Goal: Task Accomplishment & Management: Manage account settings

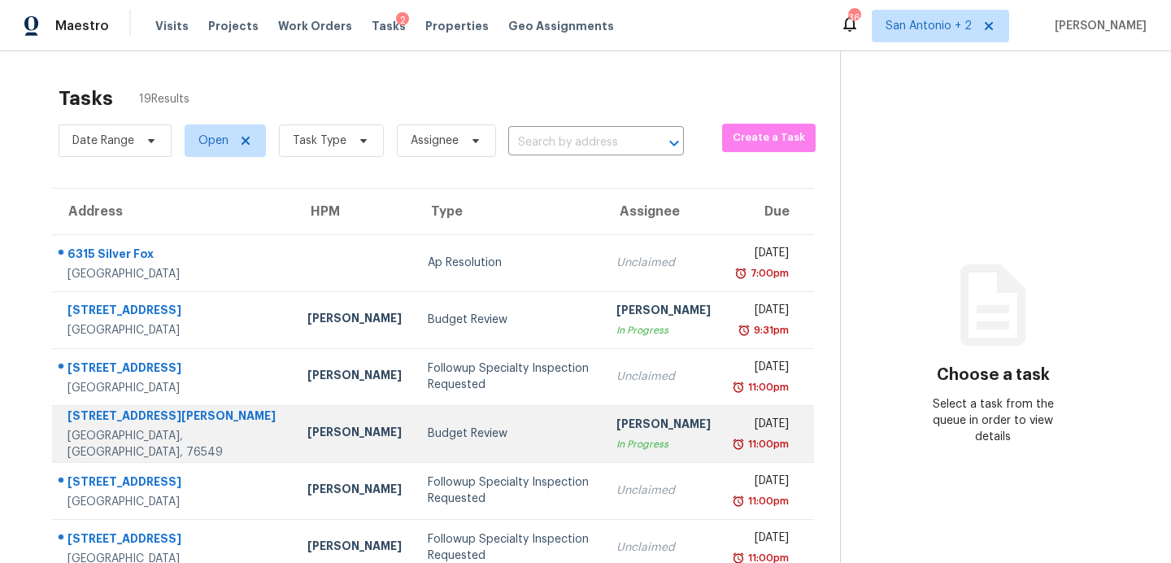
click at [175, 428] on div "[STREET_ADDRESS][PERSON_NAME]" at bounding box center [175, 417] width 214 height 20
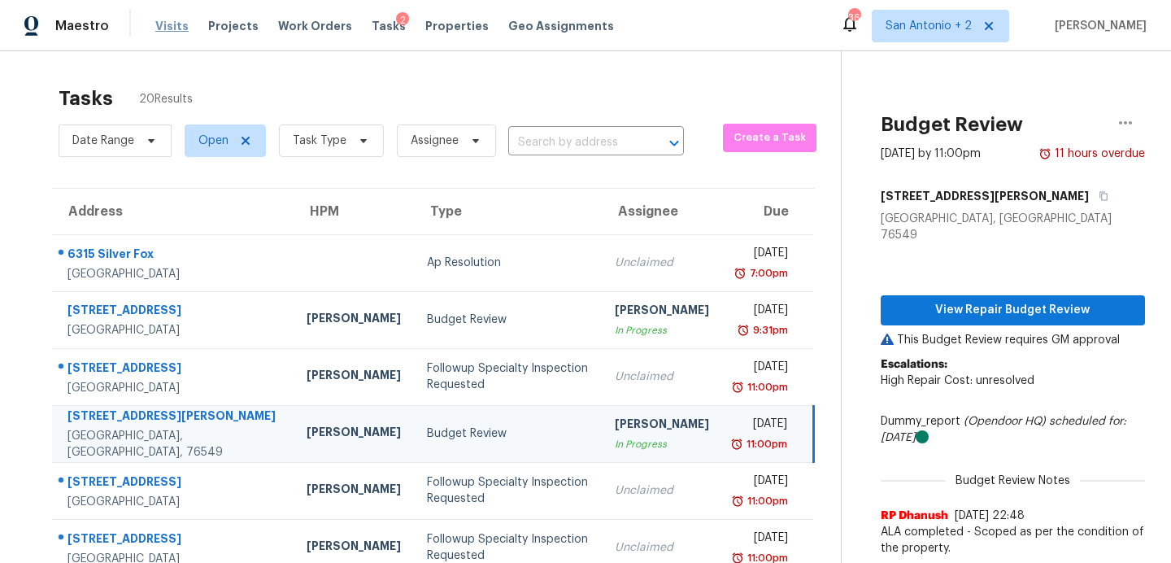
click at [173, 20] on span "Visits" at bounding box center [171, 26] width 33 height 16
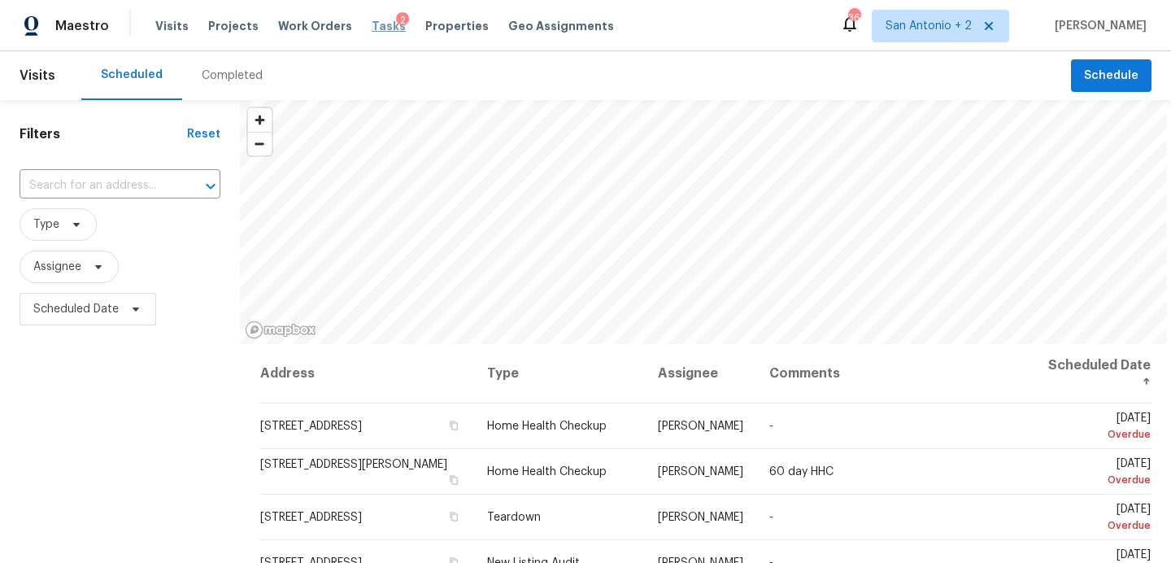
click at [377, 26] on span "Tasks" at bounding box center [389, 25] width 34 height 11
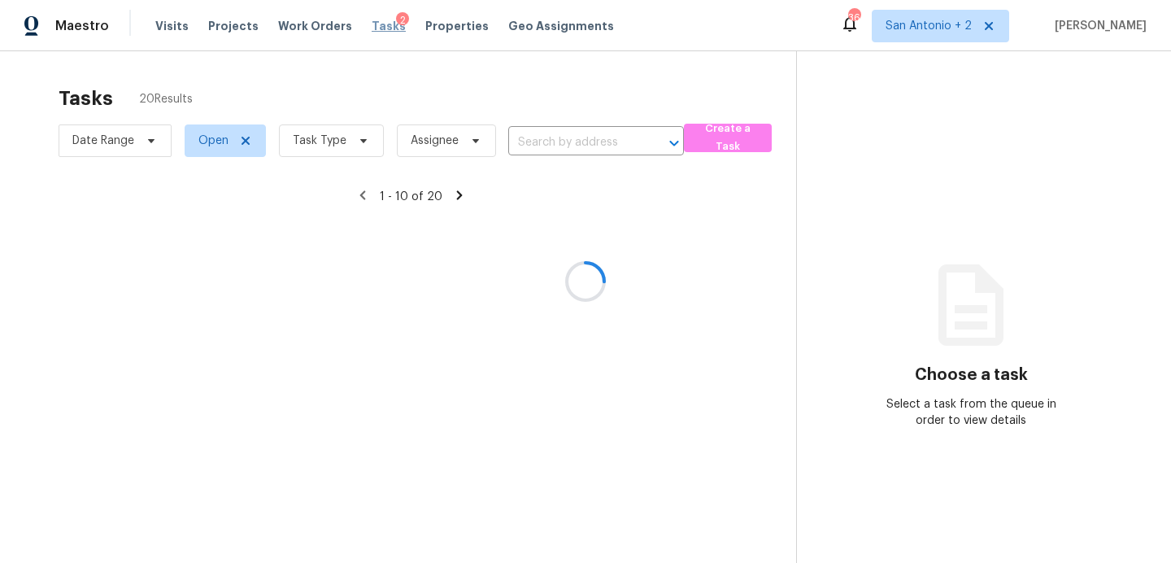
click at [377, 26] on div at bounding box center [585, 281] width 1171 height 563
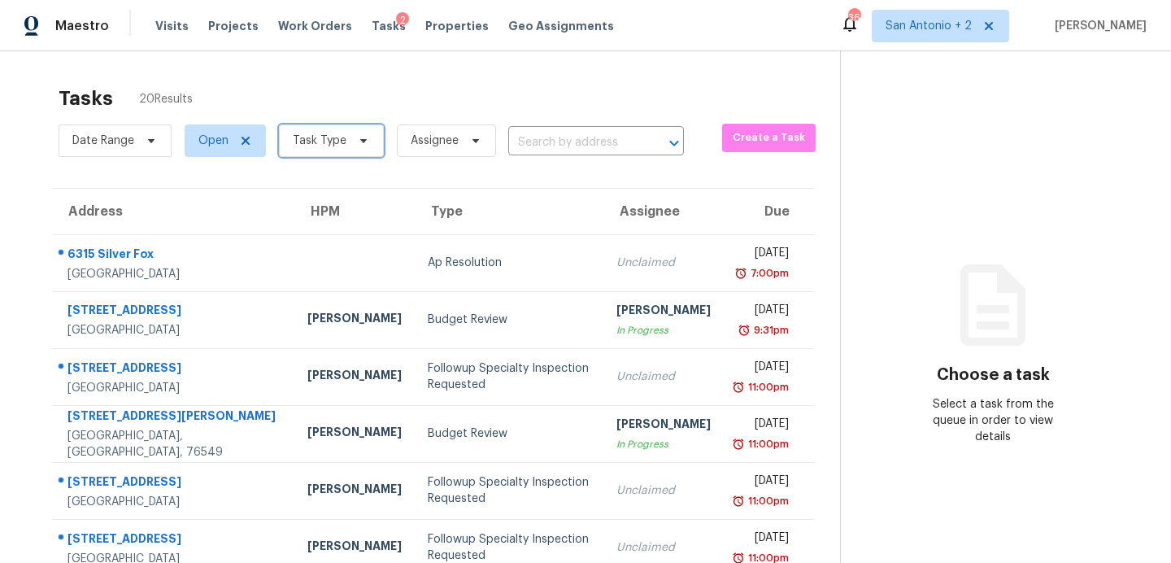
click at [360, 139] on icon at bounding box center [363, 141] width 7 height 4
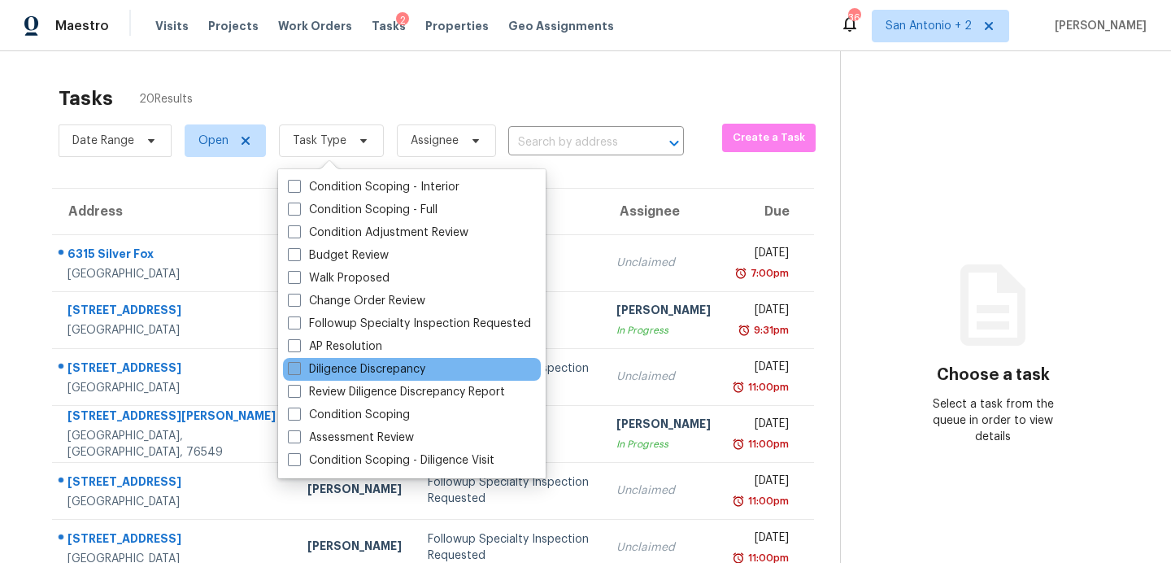
click at [360, 370] on label "Diligence Discrepancy" at bounding box center [356, 369] width 137 height 16
click at [299, 370] on input "Diligence Discrepancy" at bounding box center [293, 366] width 11 height 11
checkbox input "true"
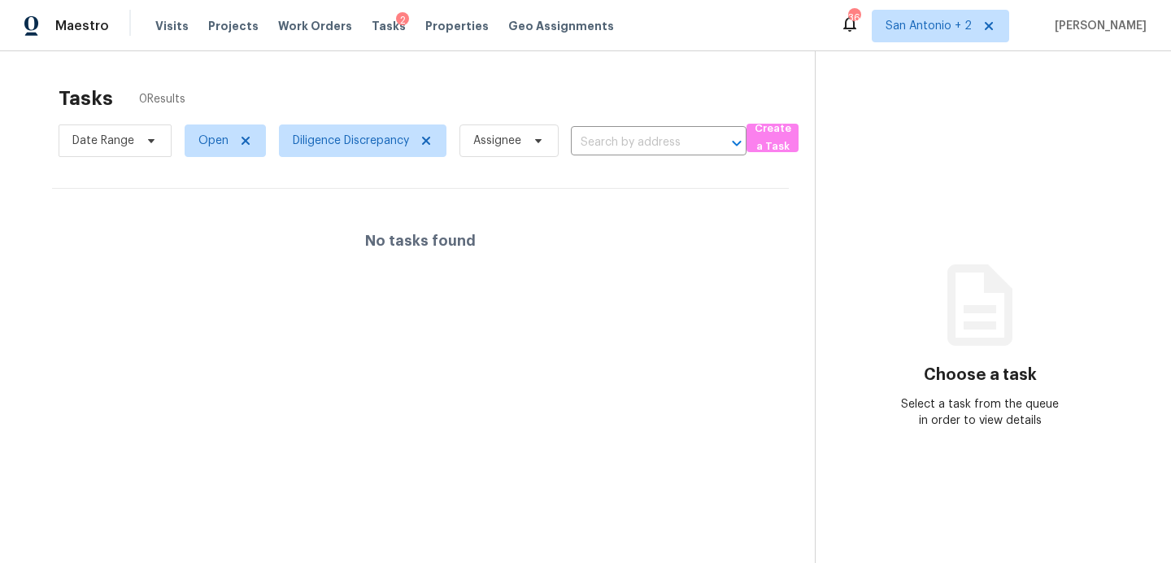
click at [483, 87] on div "Tasks 0 Results" at bounding box center [437, 98] width 756 height 42
click at [246, 140] on icon at bounding box center [246, 141] width 8 height 8
click at [239, 145] on div at bounding box center [585, 281] width 1171 height 563
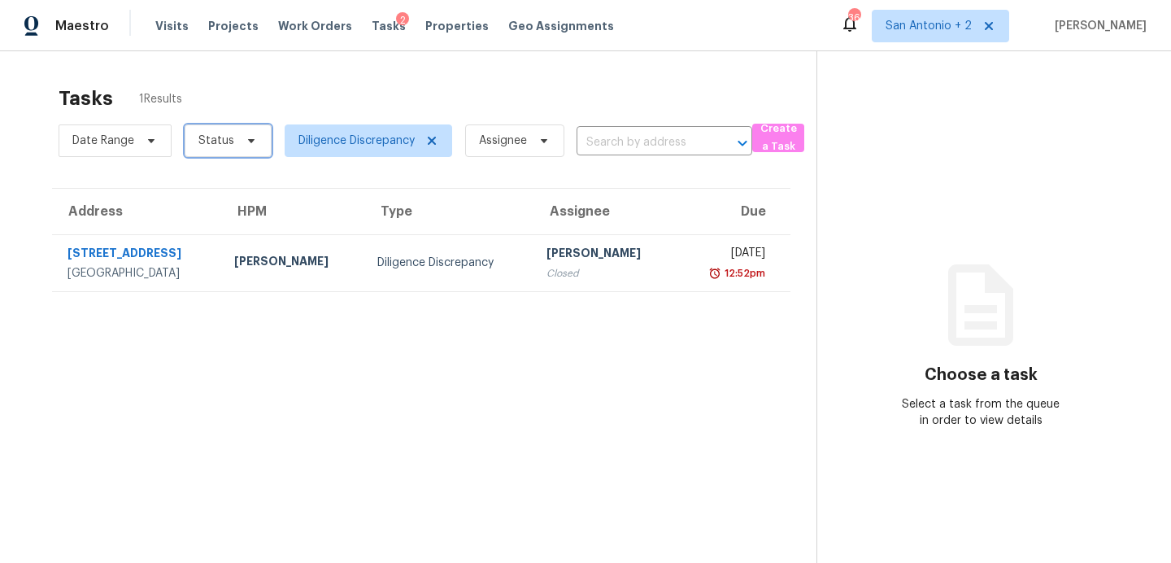
click at [255, 145] on span "Status" at bounding box center [228, 140] width 87 height 33
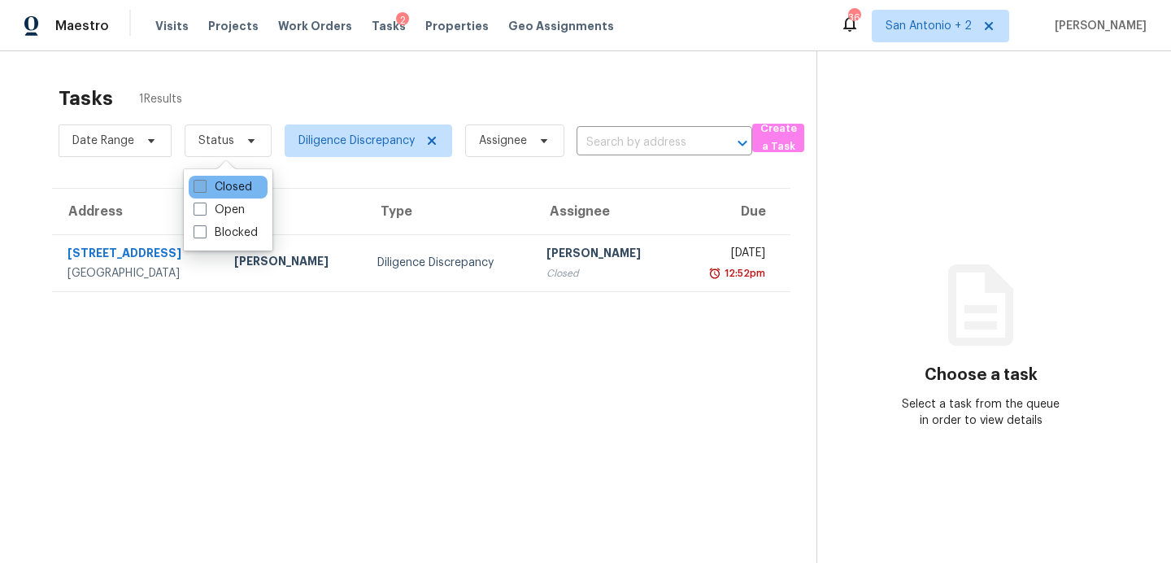
click at [240, 185] on label "Closed" at bounding box center [223, 187] width 59 height 16
click at [204, 185] on input "Closed" at bounding box center [199, 184] width 11 height 11
checkbox input "true"
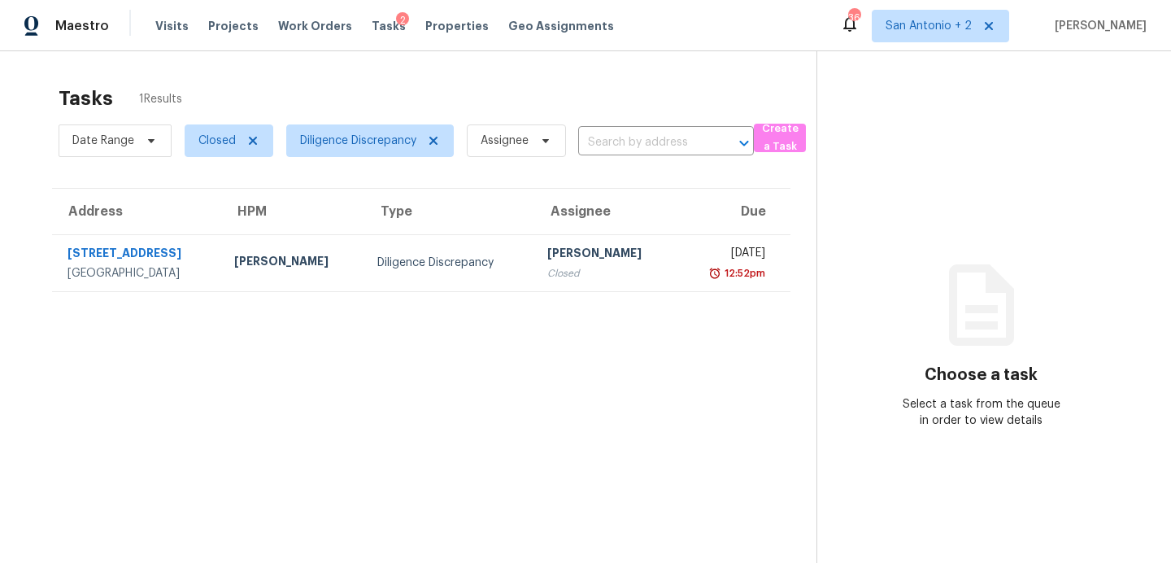
click at [353, 85] on div "Tasks 1 Results" at bounding box center [438, 98] width 758 height 42
click at [364, 146] on span "Diligence Discrepancy" at bounding box center [358, 141] width 116 height 16
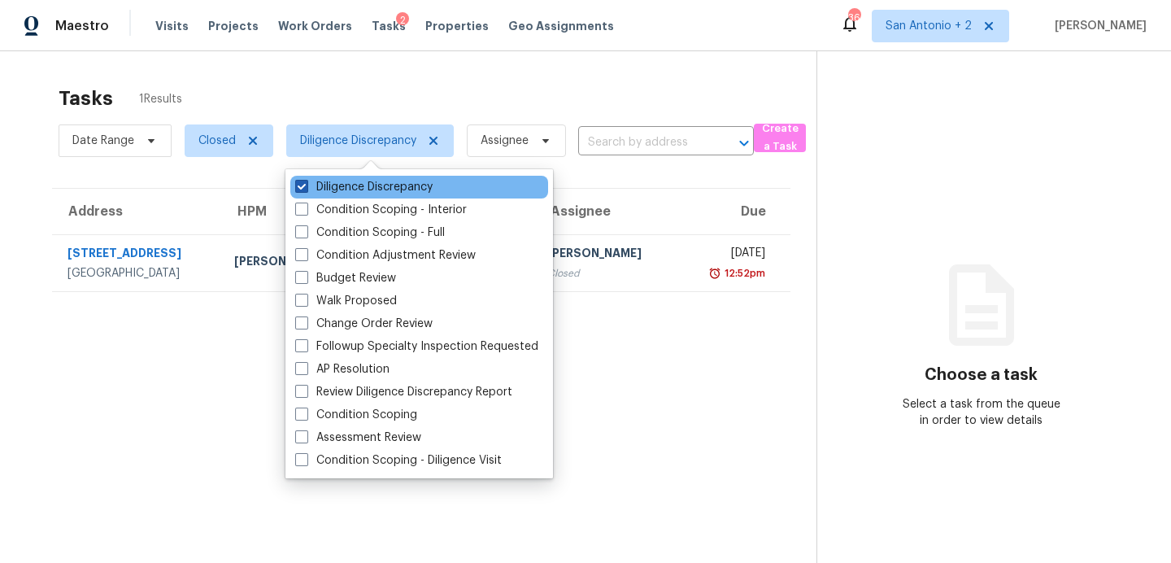
click at [307, 188] on span at bounding box center [301, 186] width 13 height 13
click at [306, 188] on input "Diligence Discrepancy" at bounding box center [300, 184] width 11 height 11
checkbox input "false"
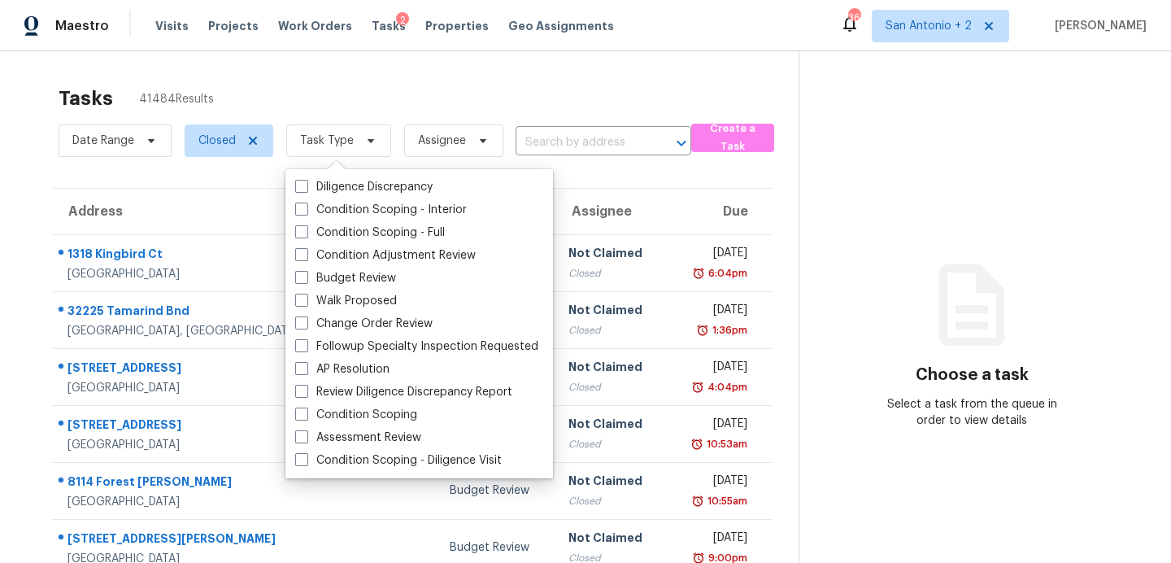
click at [390, 84] on div "Tasks 41484 Results" at bounding box center [429, 98] width 740 height 42
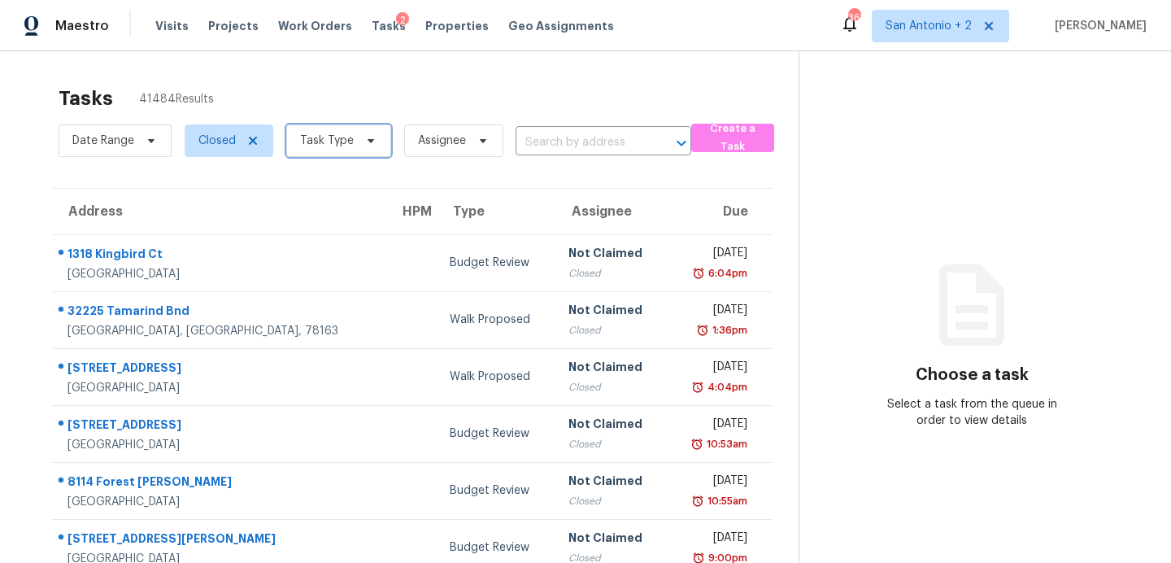
click at [368, 142] on icon at bounding box center [371, 141] width 7 height 4
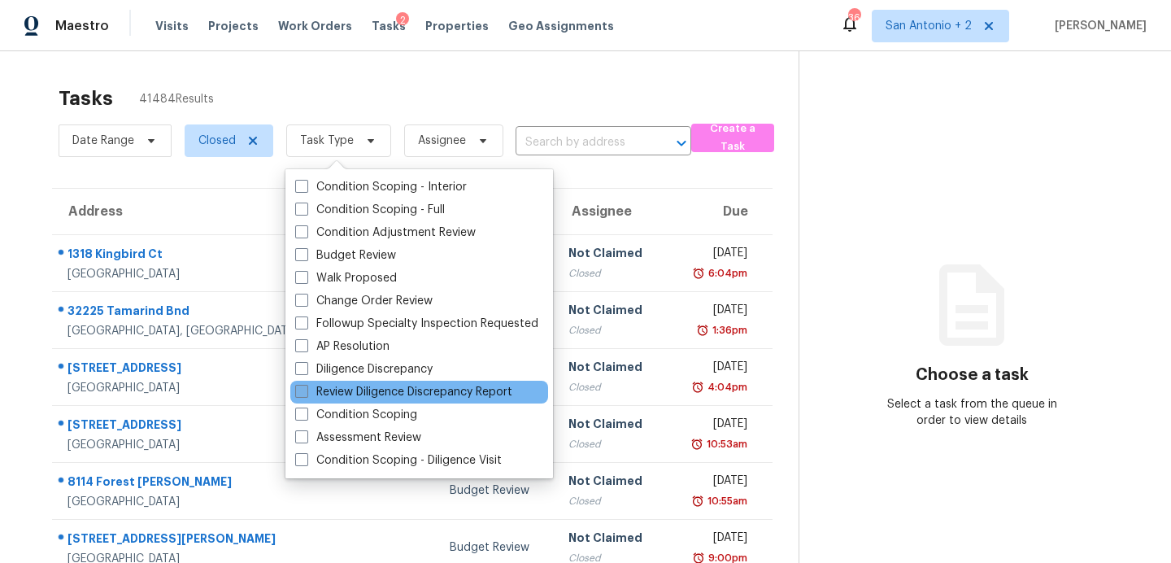
click at [390, 393] on label "Review Diligence Discrepancy Report" at bounding box center [403, 392] width 217 height 16
click at [306, 393] on input "Review Diligence Discrepancy Report" at bounding box center [300, 389] width 11 height 11
checkbox input "true"
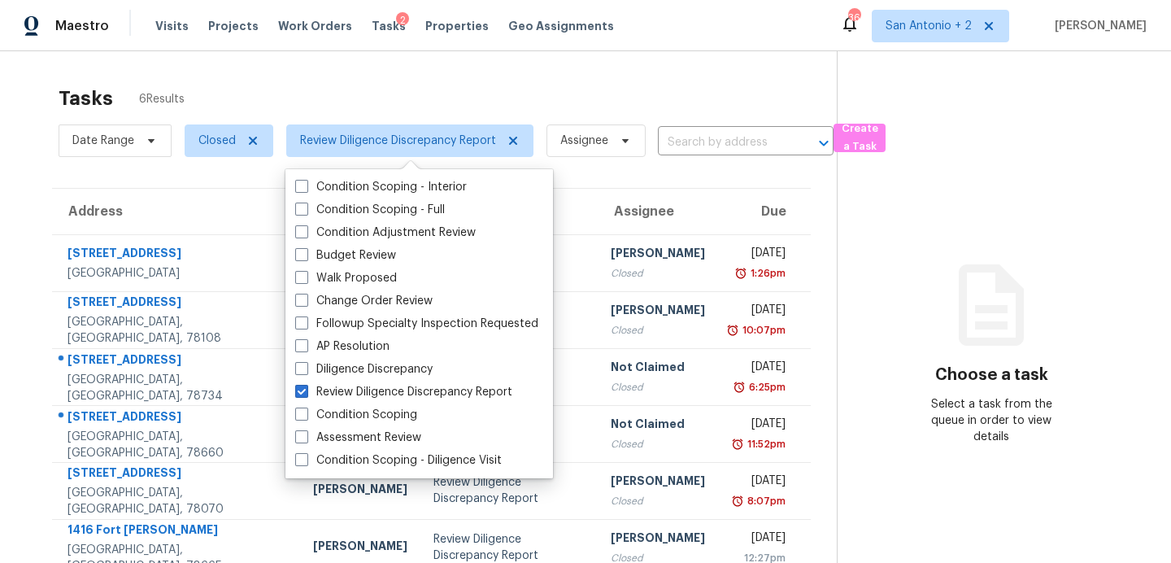
click at [394, 90] on div "Tasks 6 Results" at bounding box center [448, 98] width 778 height 42
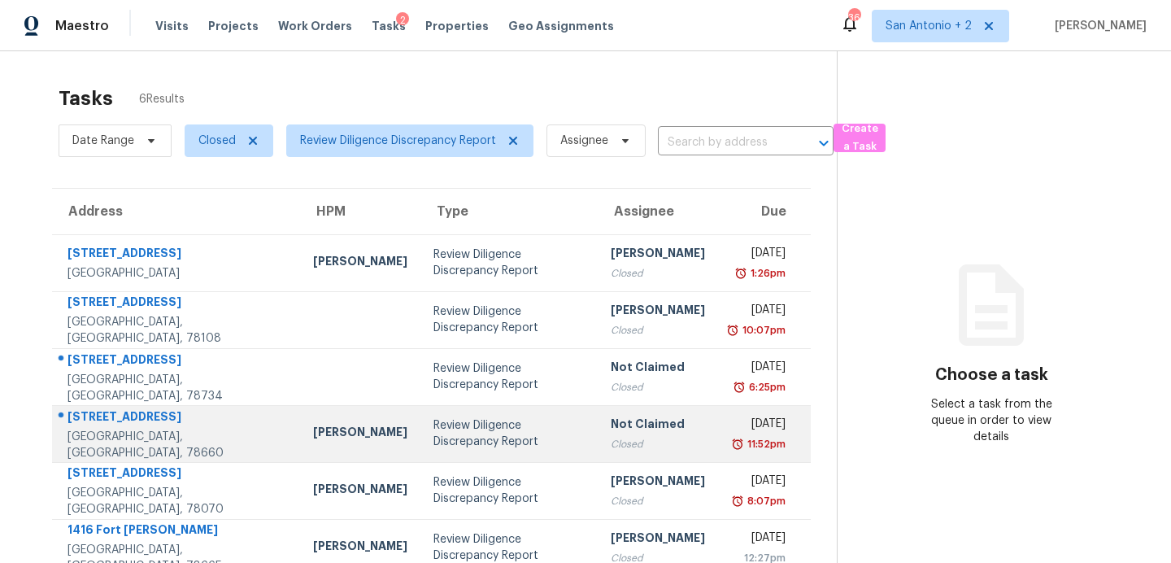
scroll to position [51, 0]
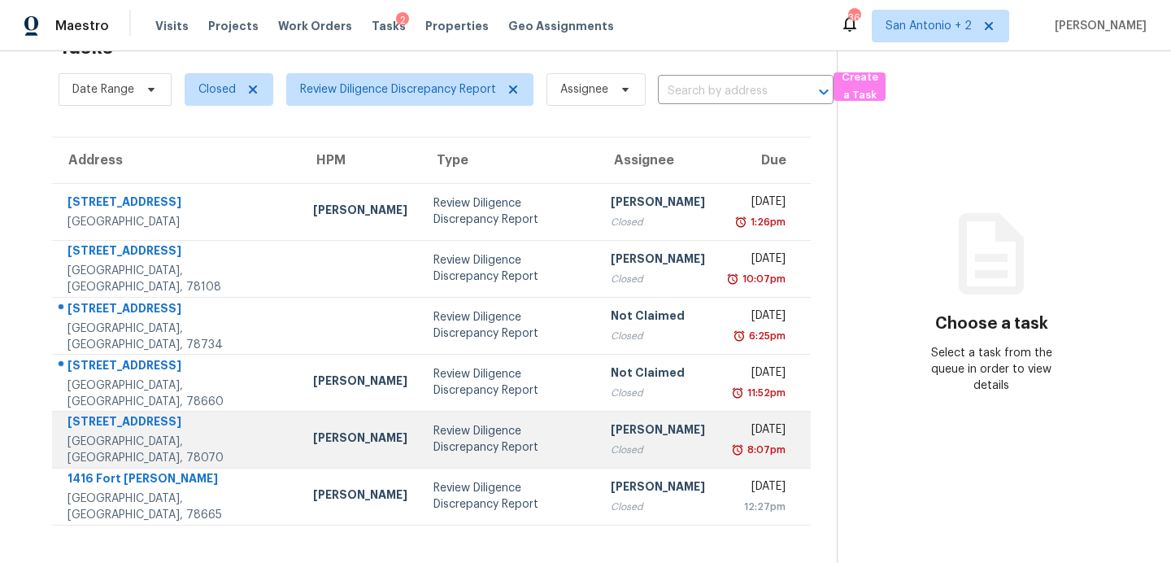
click at [434, 441] on div "Review Diligence Discrepancy Report" at bounding box center [509, 439] width 150 height 33
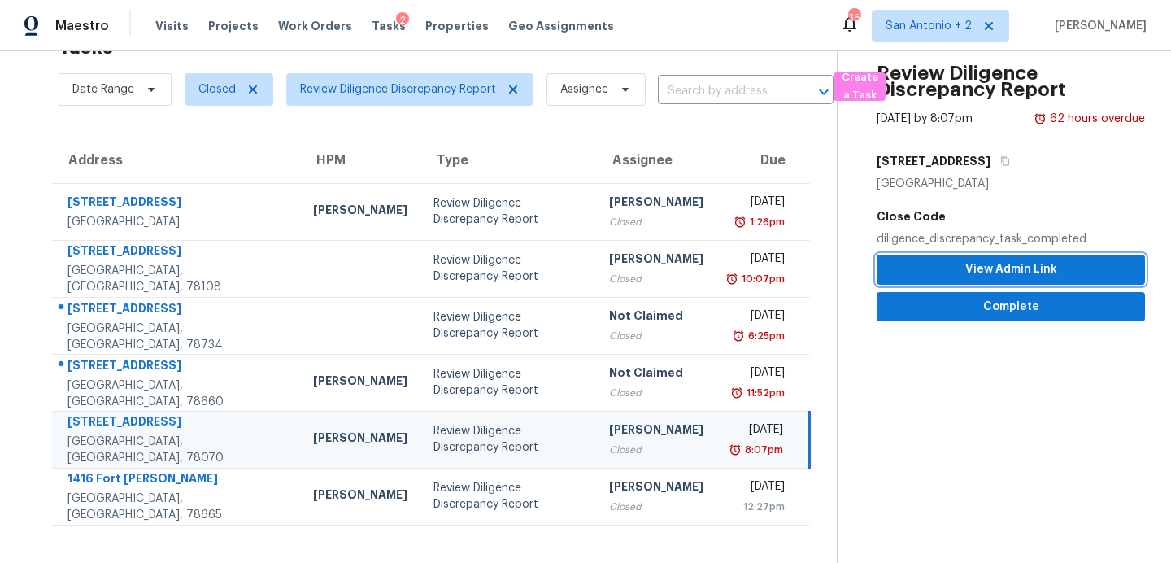
click at [949, 271] on span "View Admin Link" at bounding box center [1011, 269] width 242 height 20
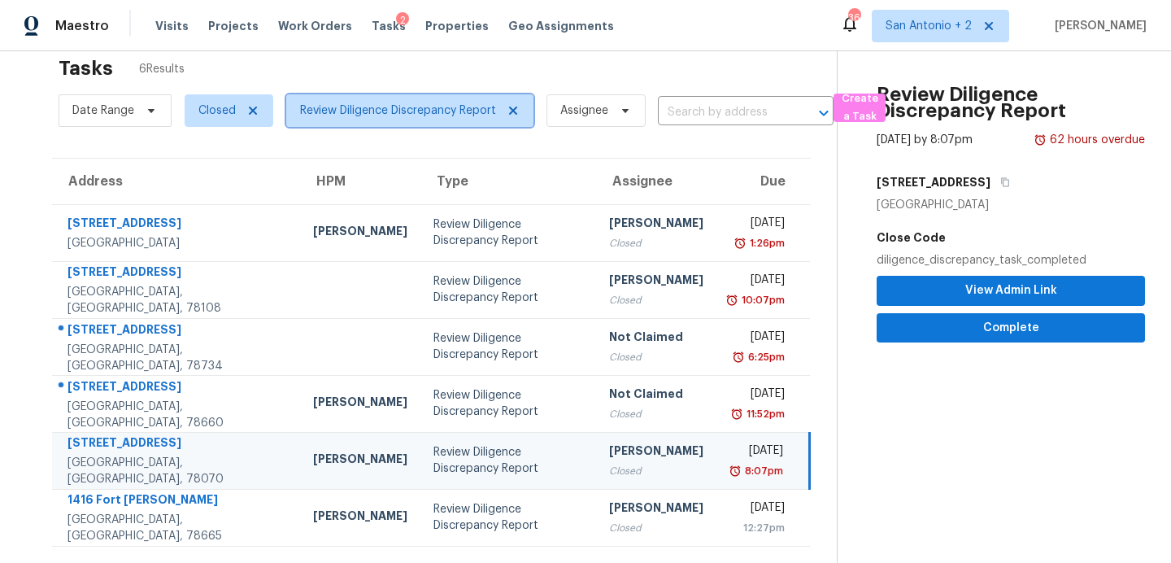
click at [514, 111] on icon at bounding box center [513, 111] width 8 height 8
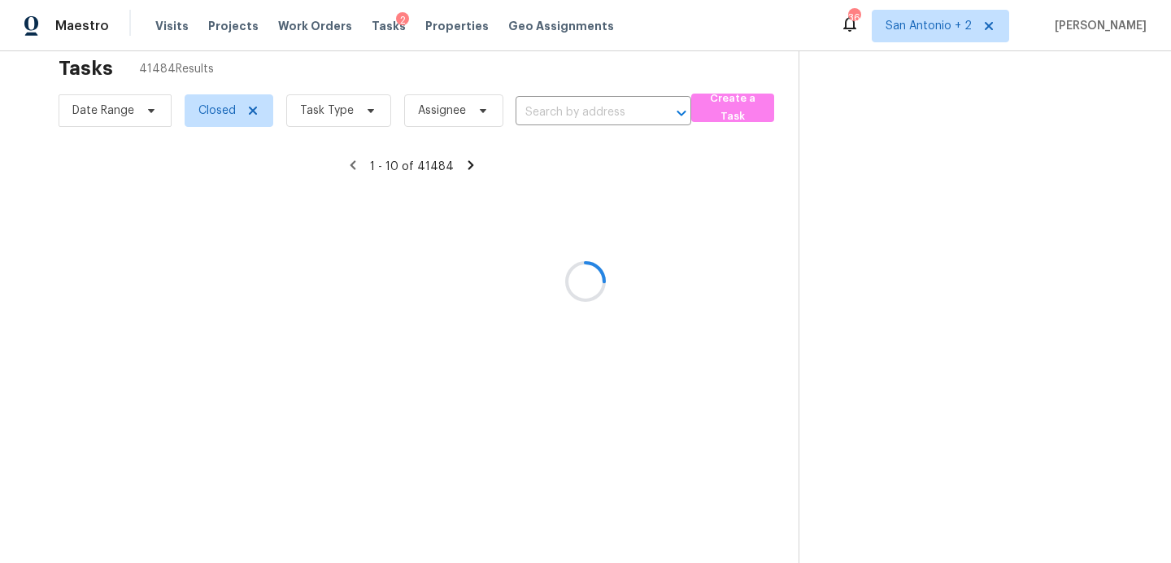
click at [253, 111] on div at bounding box center [585, 281] width 1171 height 563
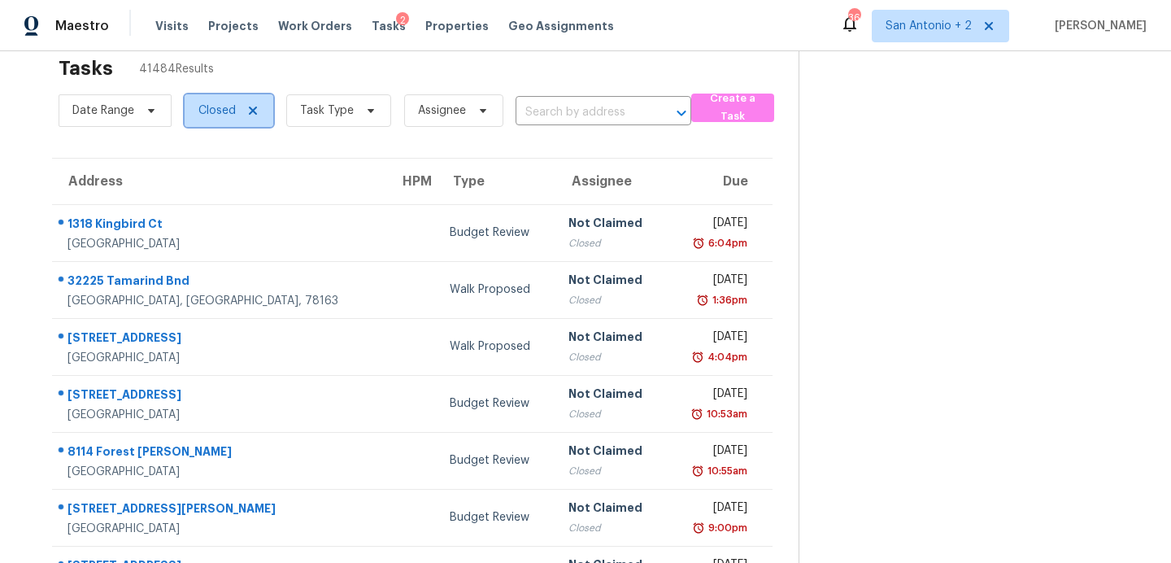
click at [251, 110] on icon at bounding box center [253, 111] width 8 height 8
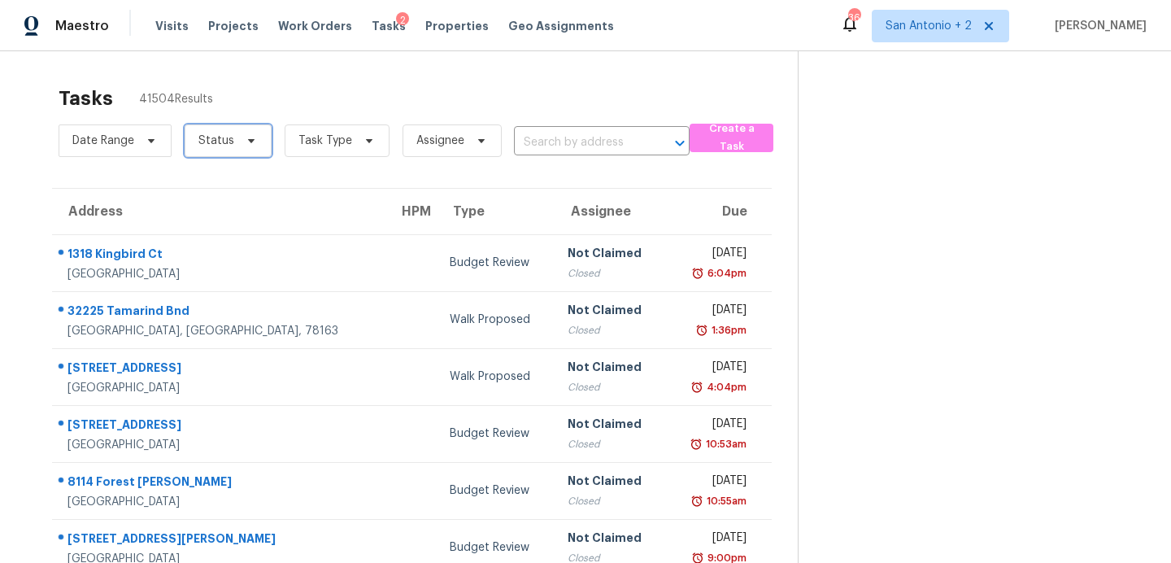
click at [247, 143] on icon at bounding box center [251, 140] width 13 height 13
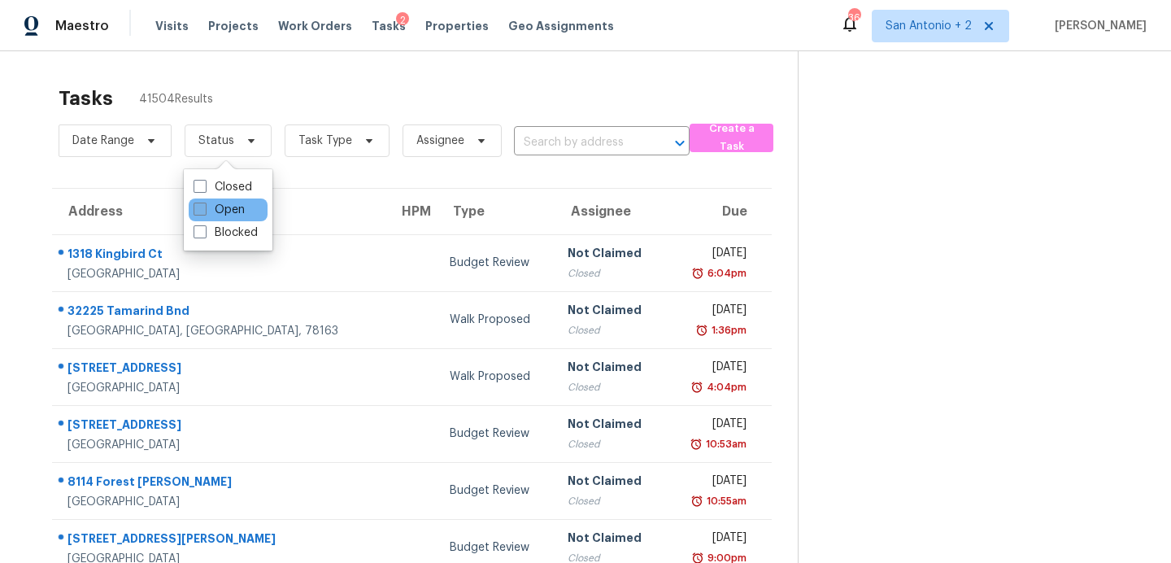
click at [224, 207] on label "Open" at bounding box center [219, 210] width 51 height 16
click at [204, 207] on input "Open" at bounding box center [199, 207] width 11 height 11
checkbox input "true"
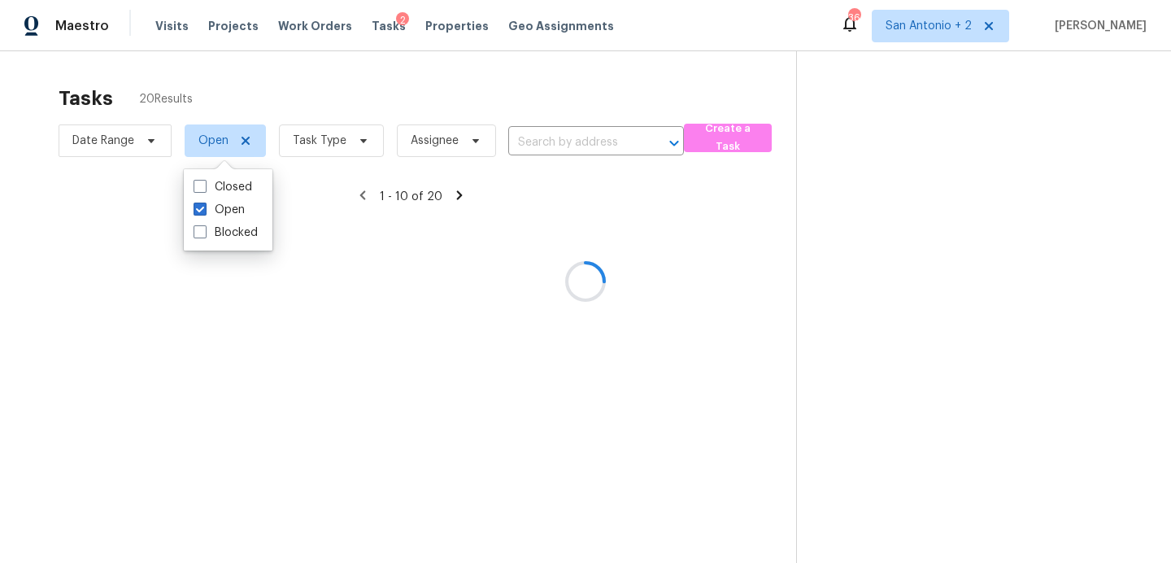
click at [402, 72] on div at bounding box center [585, 281] width 1171 height 563
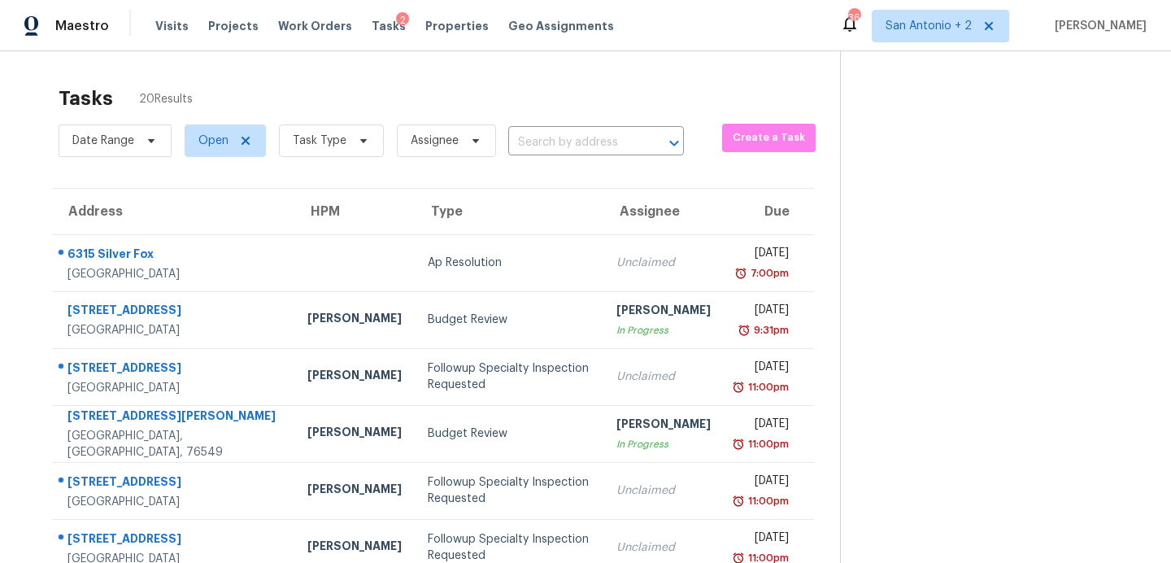
scroll to position [272, 0]
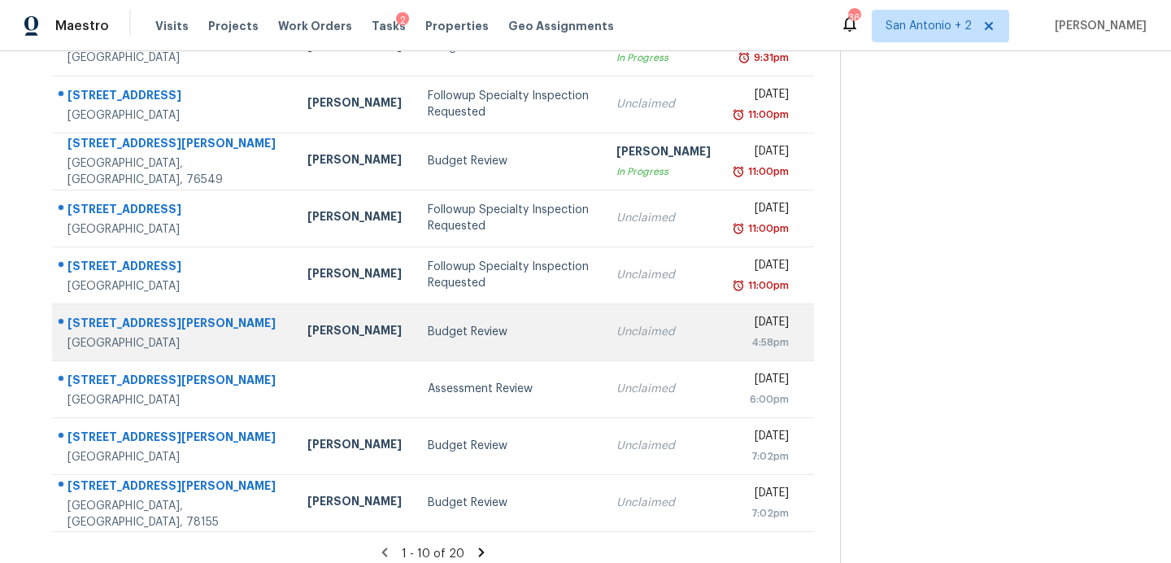
click at [428, 330] on div "Budget Review" at bounding box center [509, 332] width 163 height 16
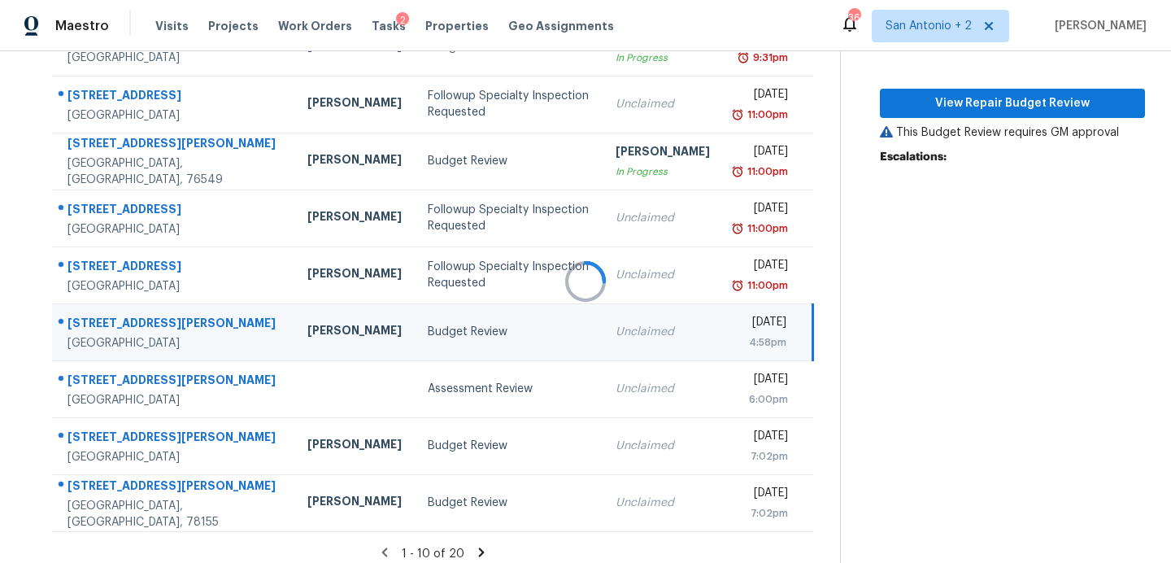
click at [949, 106] on div at bounding box center [585, 281] width 1171 height 563
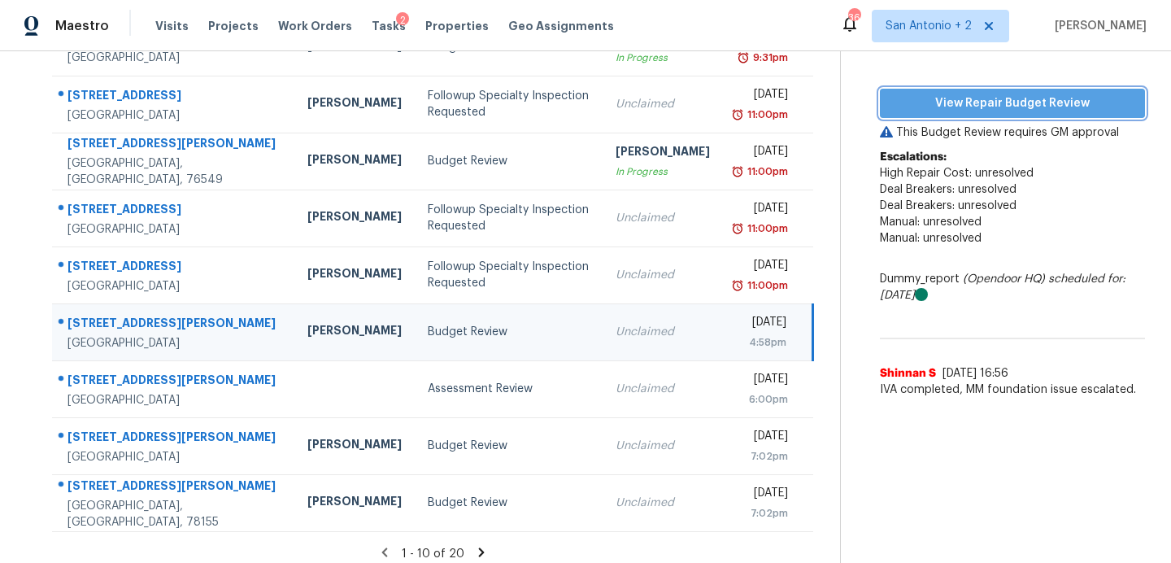
click at [932, 102] on span "View Repair Budget Review" at bounding box center [1012, 104] width 239 height 20
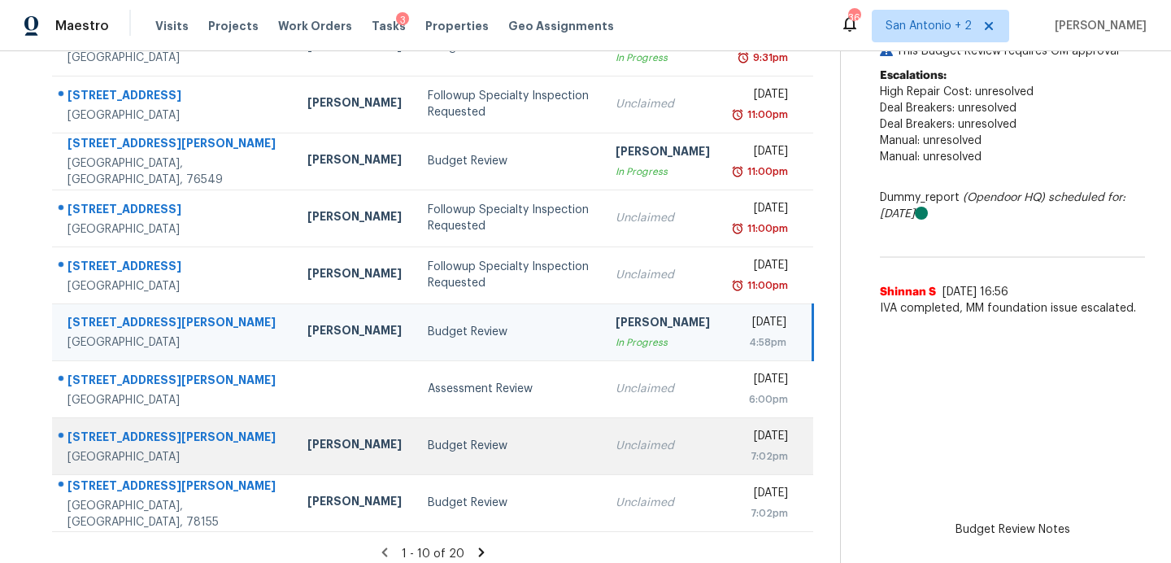
click at [428, 444] on div "Budget Review" at bounding box center [509, 446] width 162 height 16
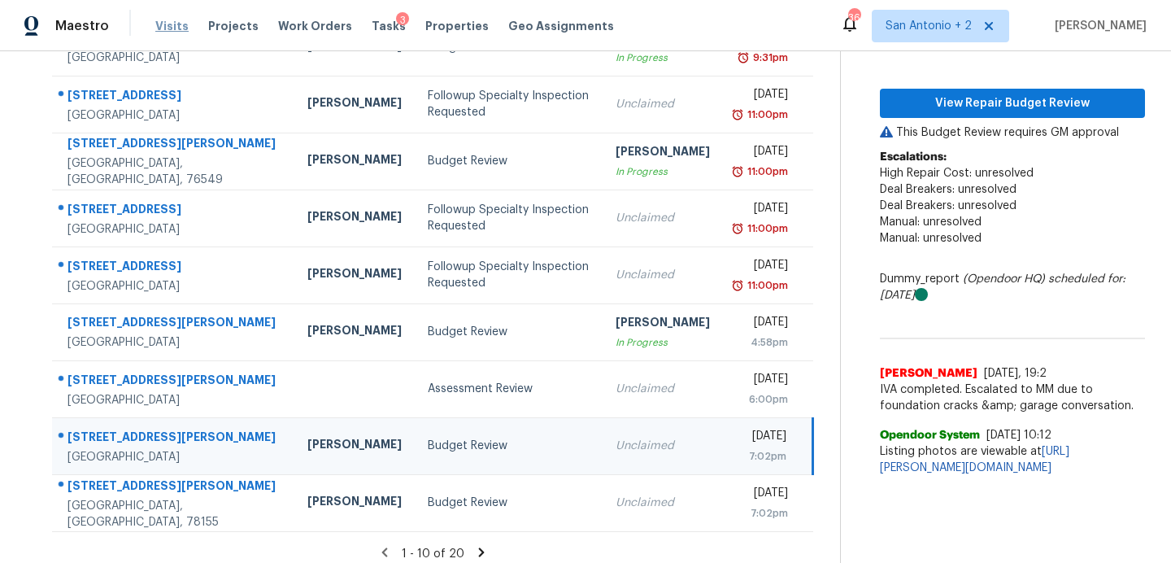
click at [166, 27] on span "Visits" at bounding box center [171, 26] width 33 height 16
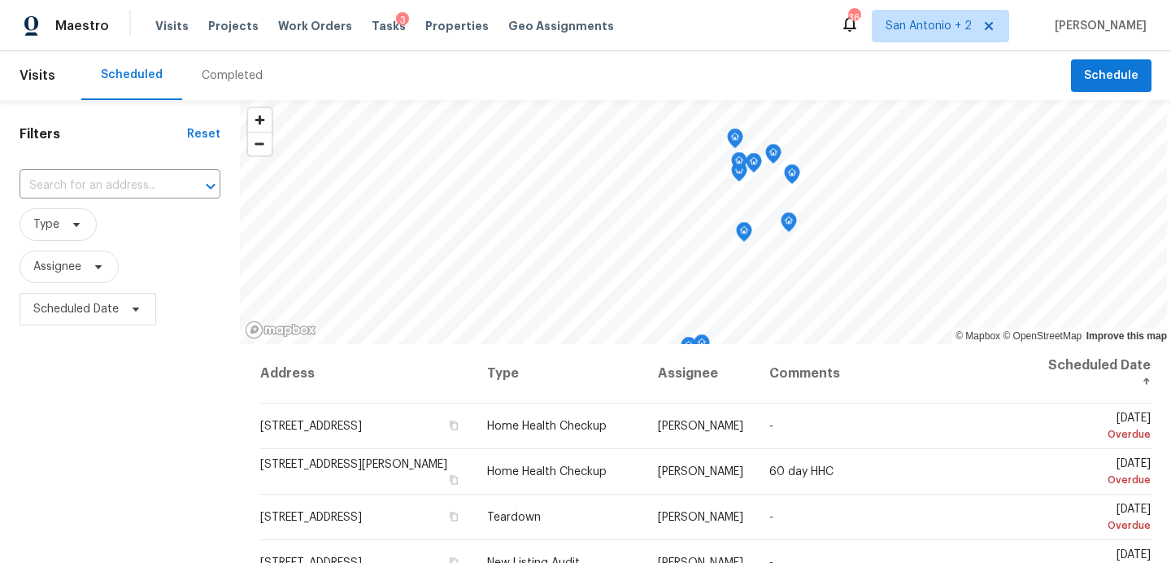
scroll to position [231, 0]
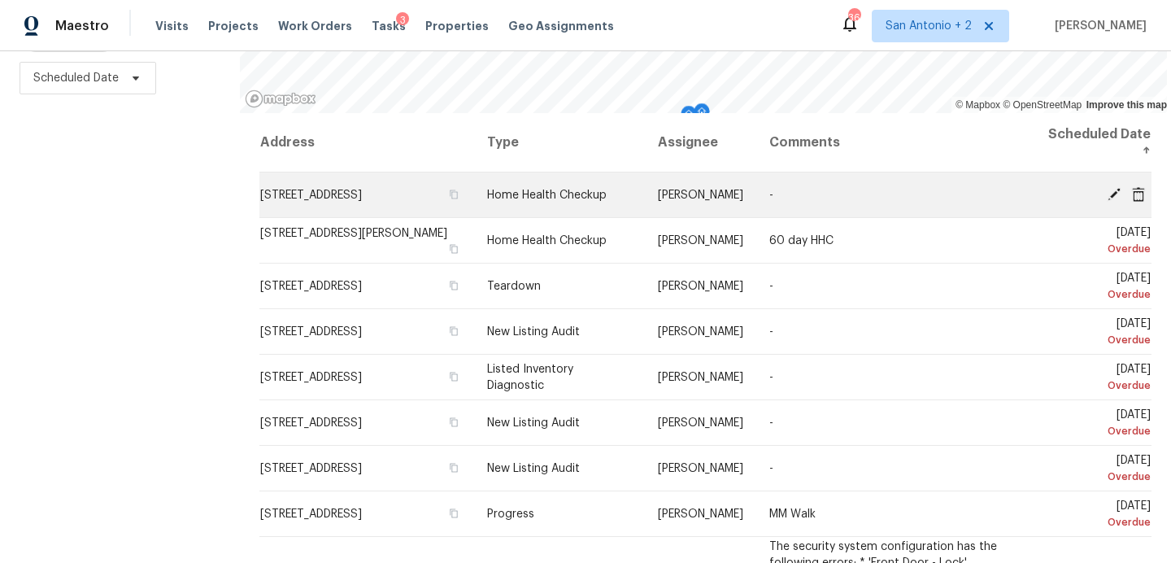
click at [1112, 194] on icon at bounding box center [1114, 193] width 13 height 13
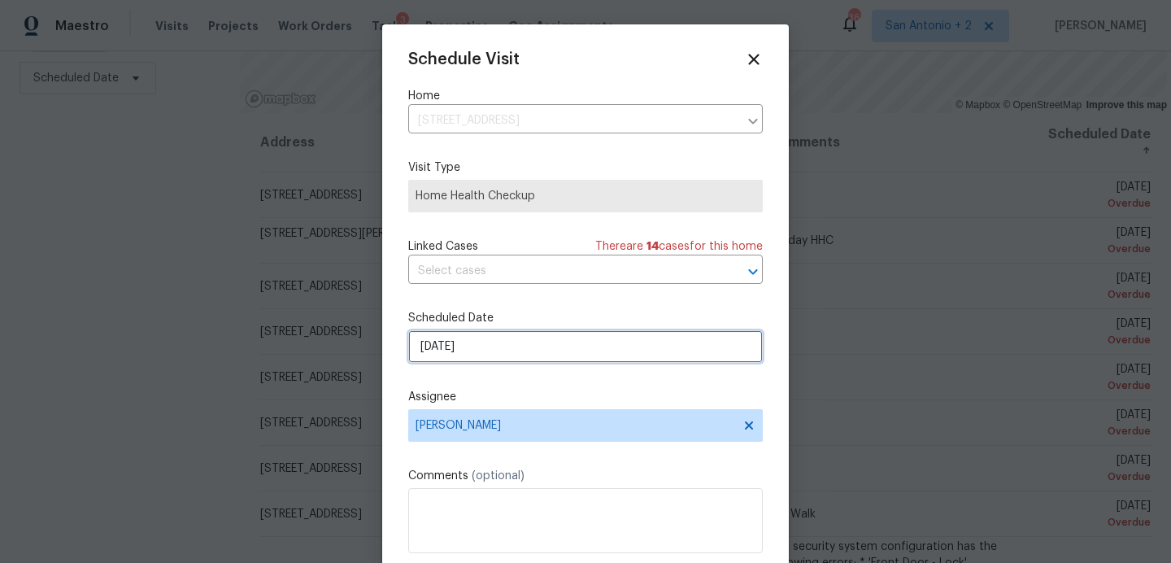
click at [466, 347] on input "[DATE]" at bounding box center [585, 346] width 355 height 33
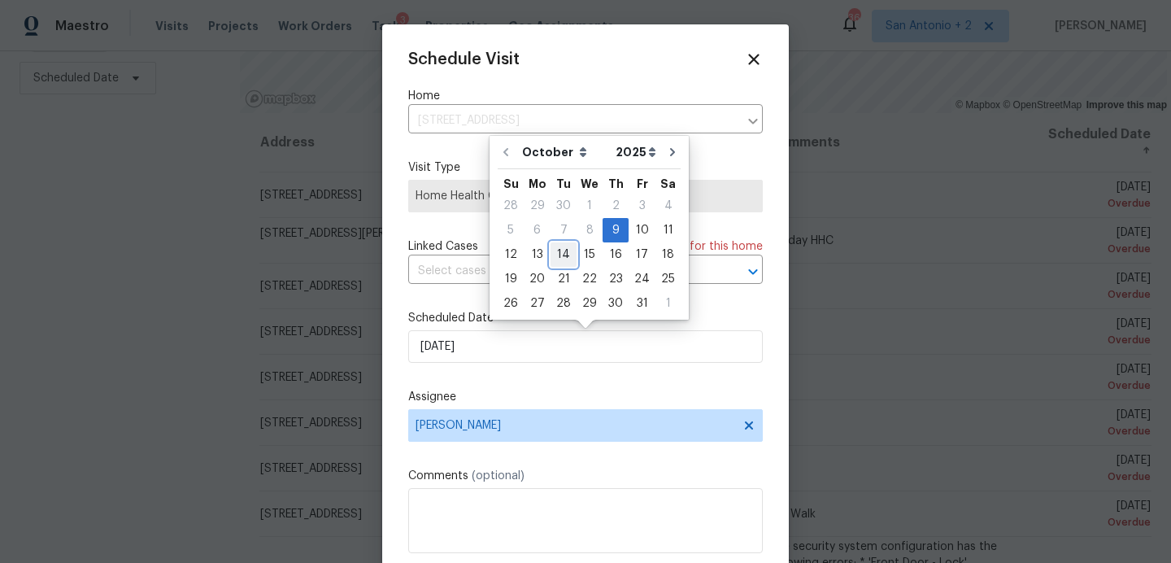
click at [557, 255] on div "14" at bounding box center [564, 254] width 26 height 23
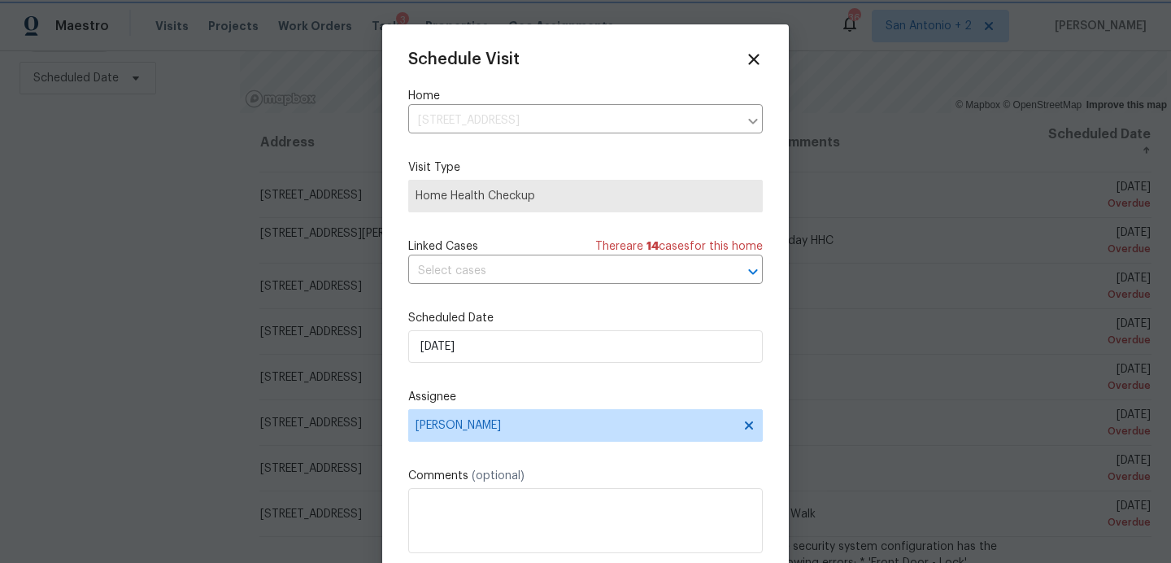
type input "[DATE]"
click at [470, 430] on span "[PERSON_NAME]" at bounding box center [575, 425] width 319 height 13
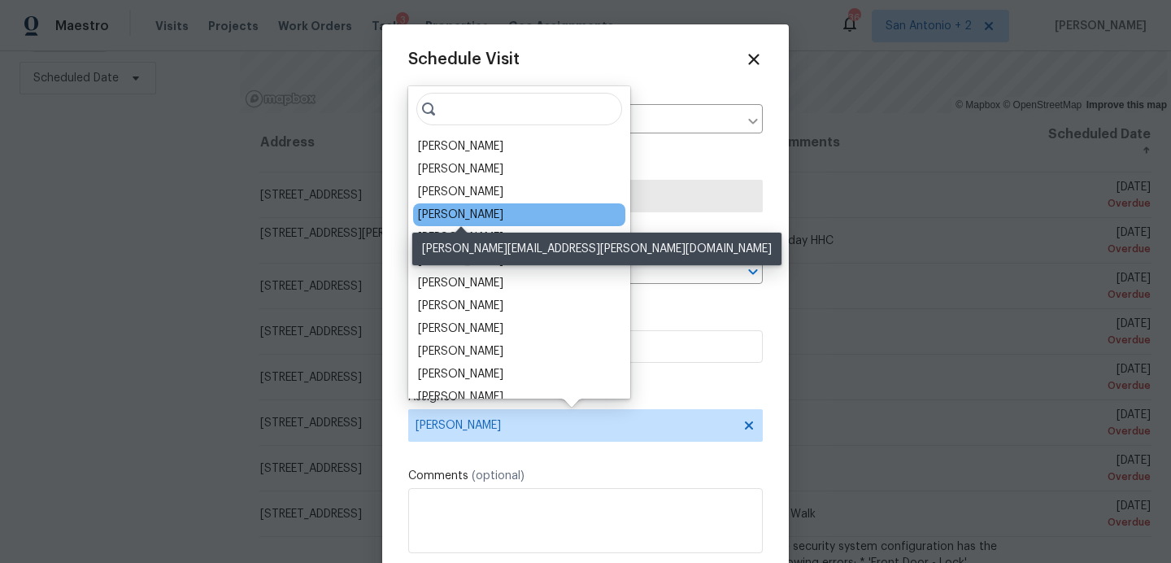
click at [453, 215] on div "[PERSON_NAME]" at bounding box center [460, 215] width 85 height 16
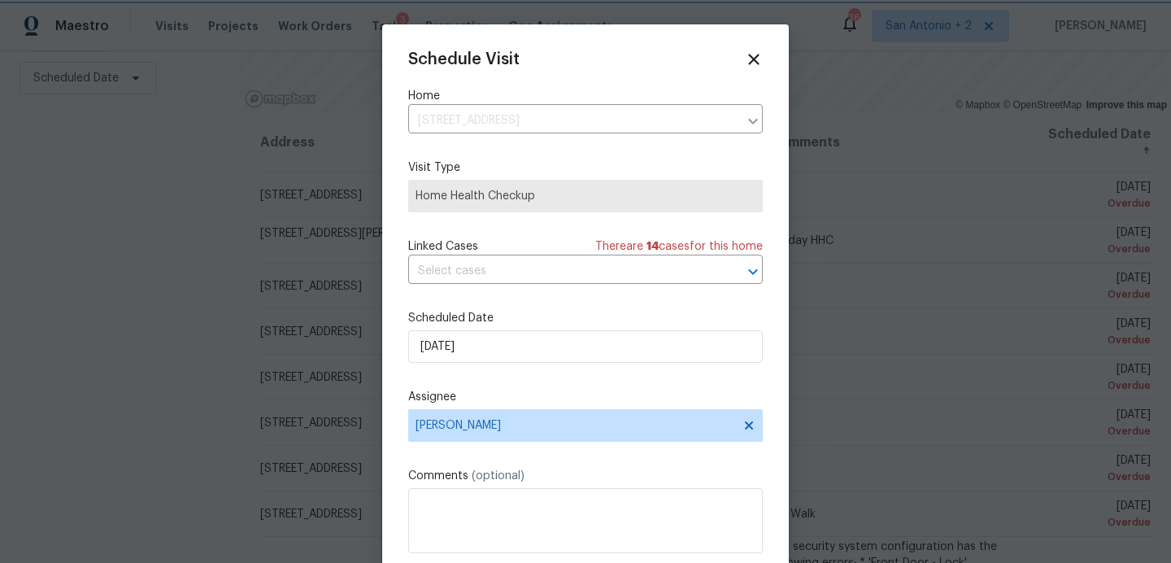
scroll to position [29, 0]
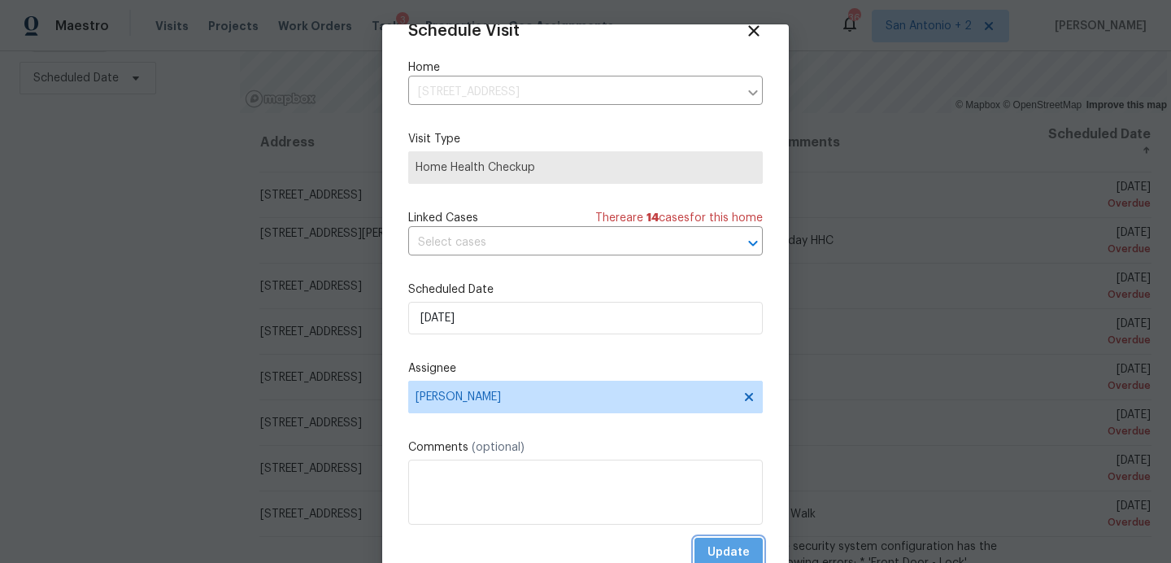
click at [718, 546] on span "Update" at bounding box center [729, 553] width 42 height 20
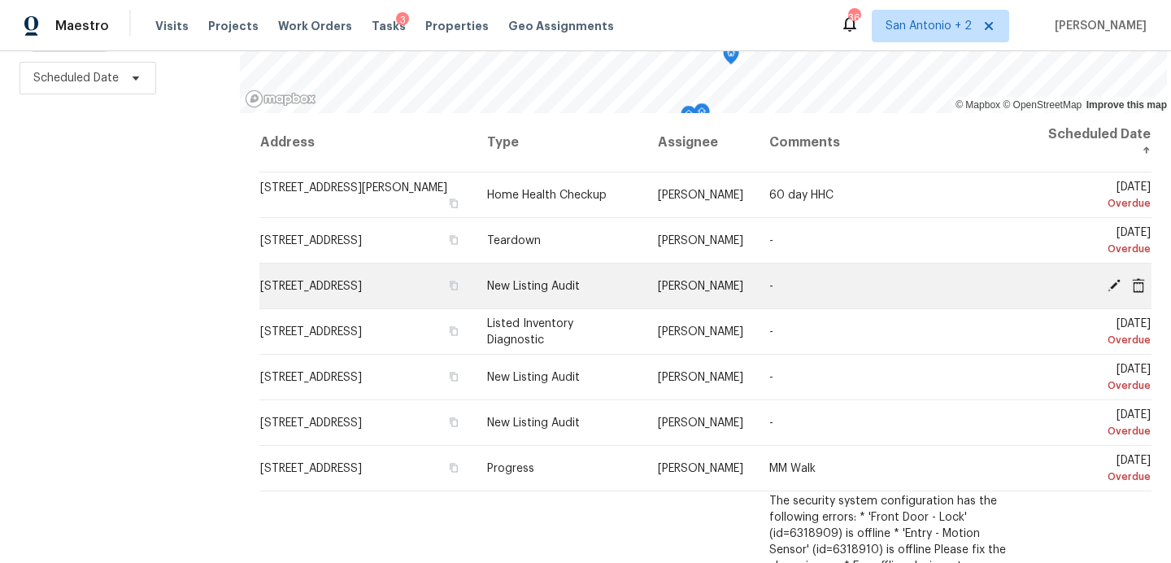
click at [1115, 285] on icon at bounding box center [1114, 284] width 15 height 15
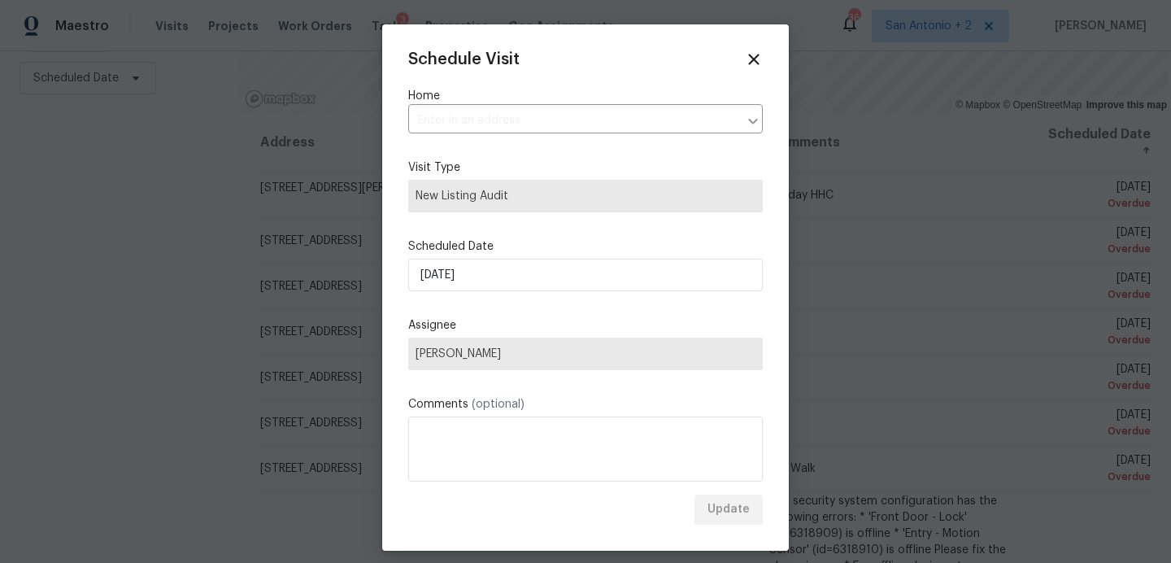
type input "[STREET_ADDRESS]"
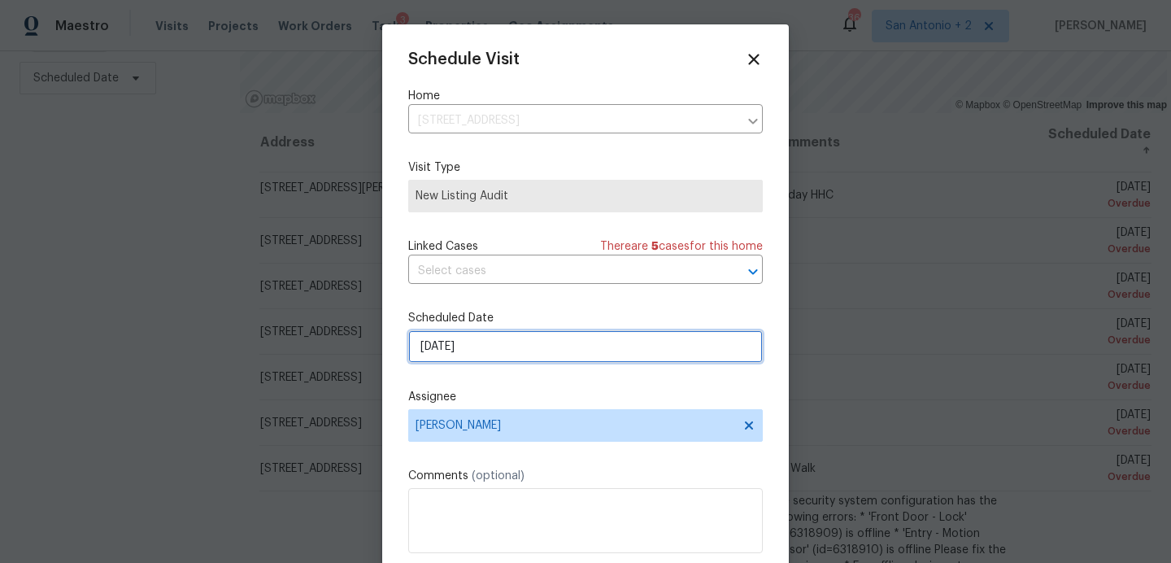
click at [460, 348] on input "[DATE]" at bounding box center [585, 346] width 355 height 33
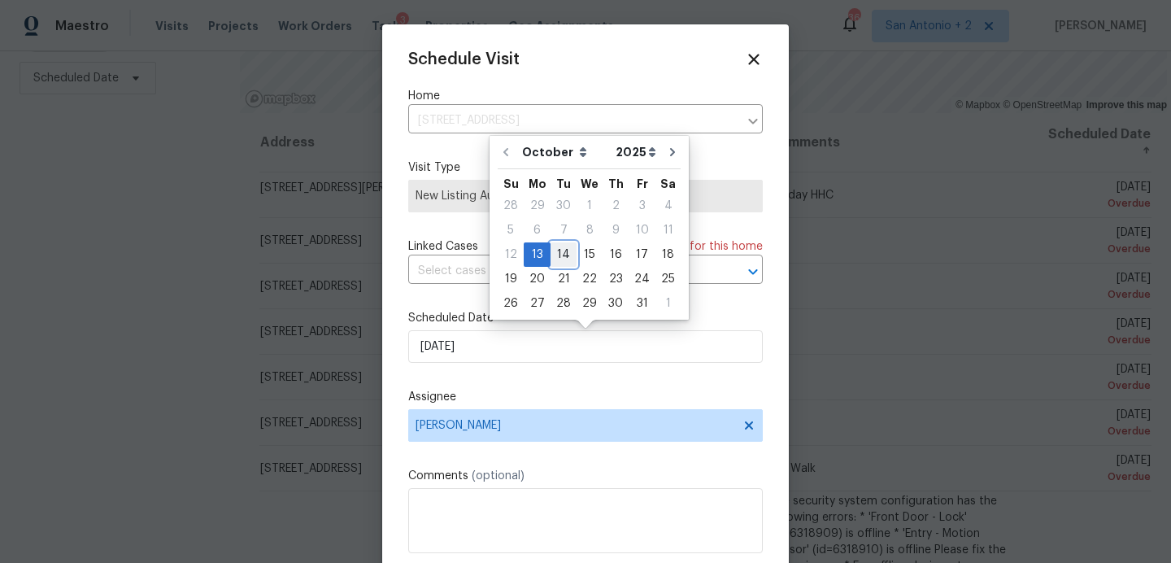
click at [560, 254] on div "14" at bounding box center [564, 254] width 26 height 23
type input "[DATE]"
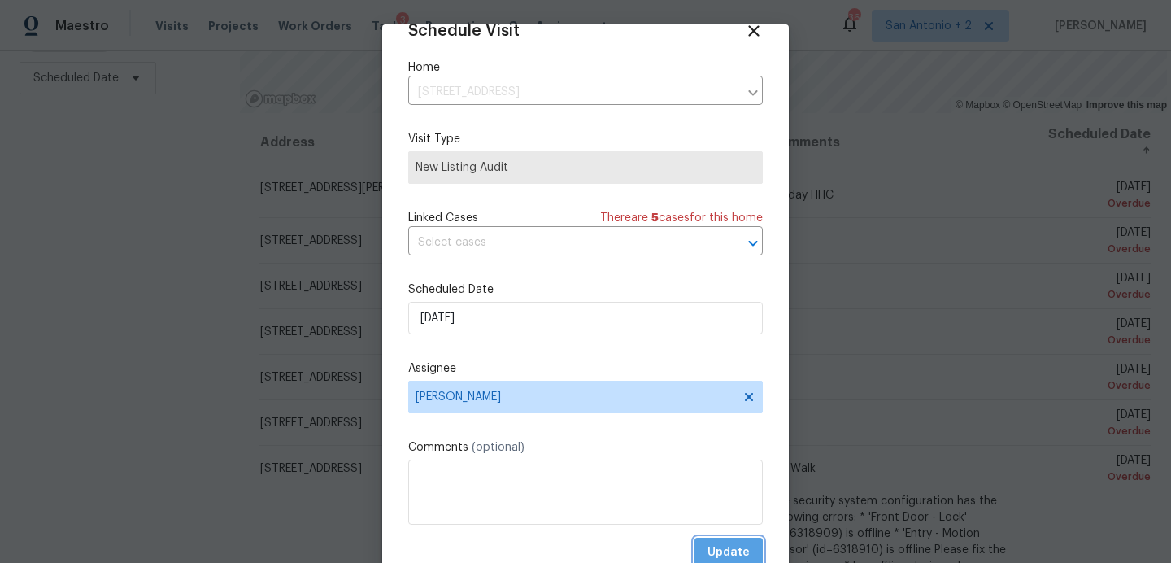
click at [714, 551] on span "Update" at bounding box center [729, 553] width 42 height 20
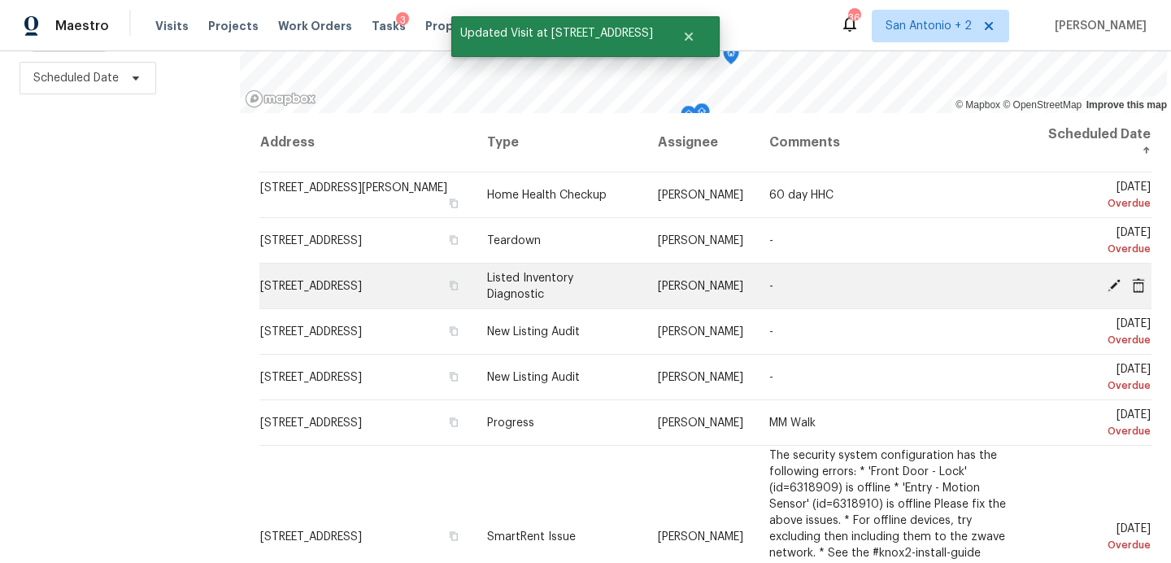
click at [1112, 284] on icon at bounding box center [1114, 284] width 13 height 13
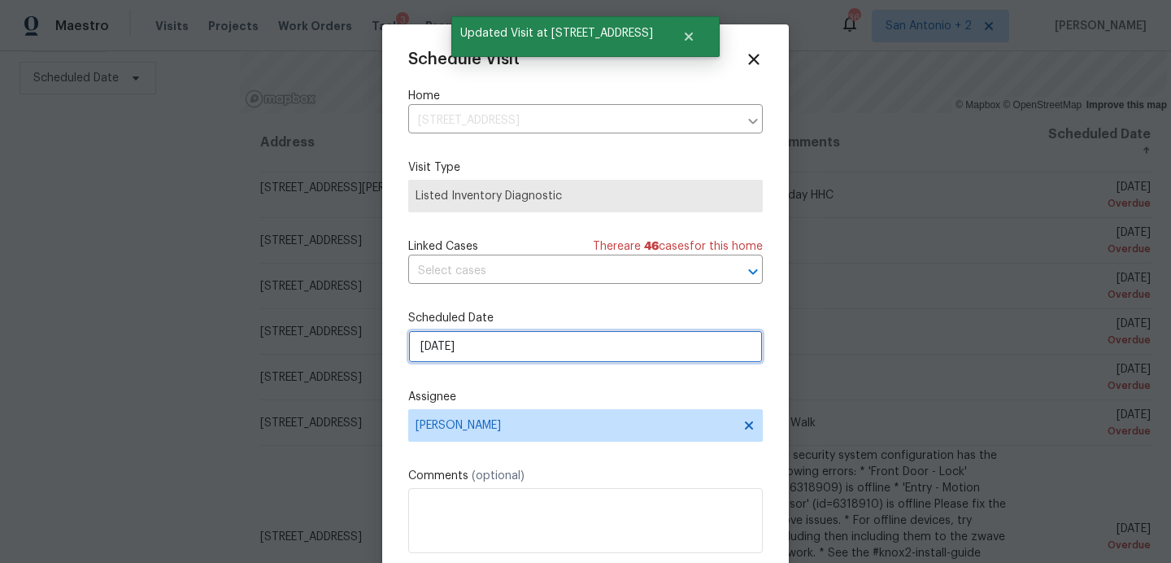
click at [490, 345] on input "[DATE]" at bounding box center [585, 346] width 355 height 33
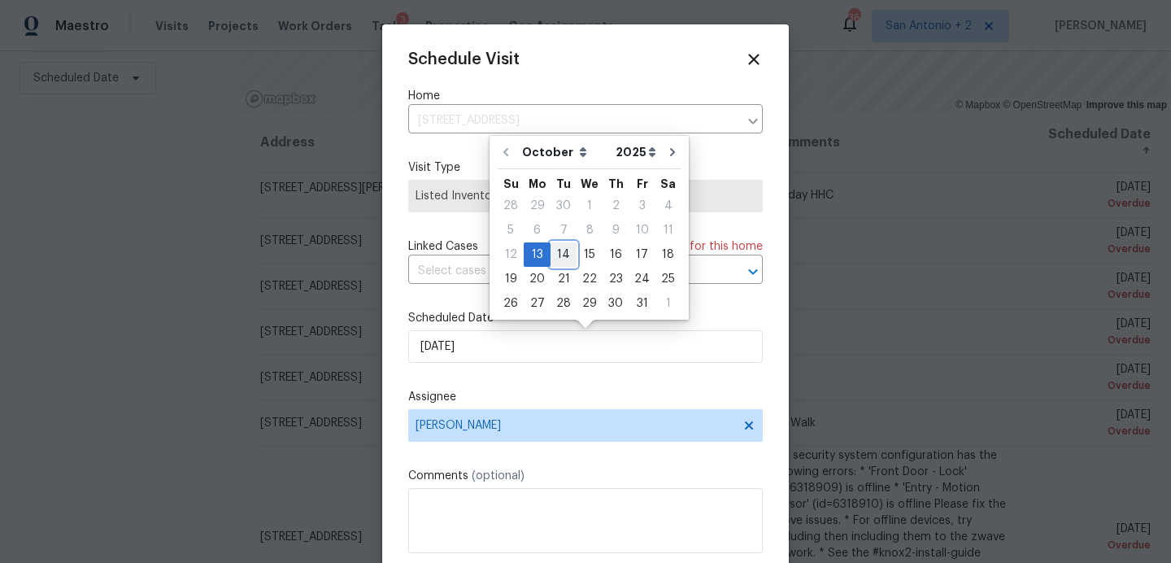
click at [556, 253] on div "14" at bounding box center [564, 254] width 26 height 23
type input "[DATE]"
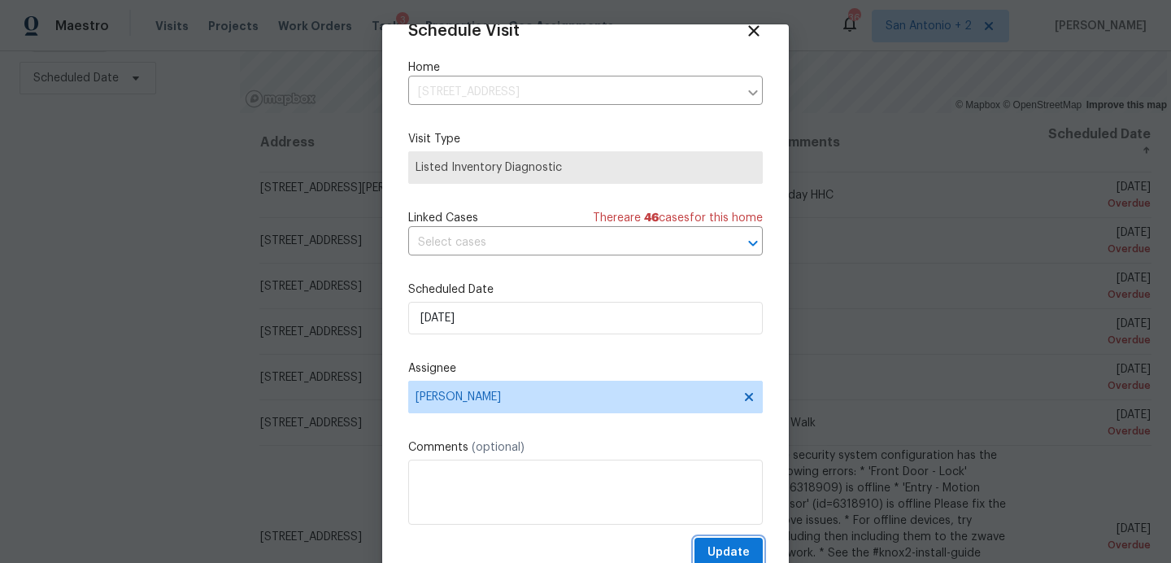
click at [734, 551] on span "Update" at bounding box center [729, 553] width 42 height 20
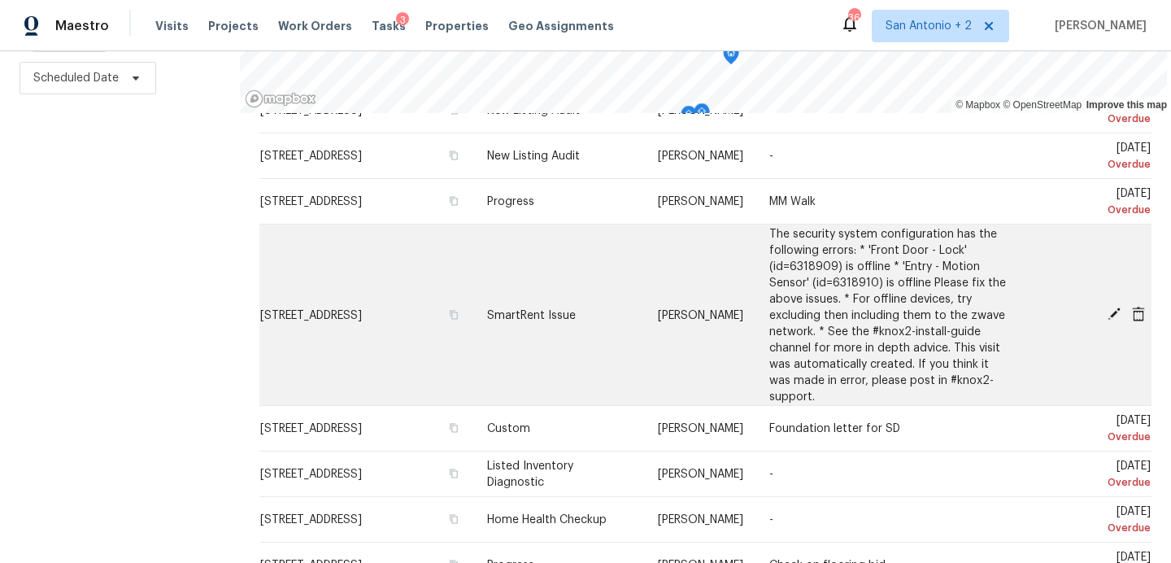
scroll to position [249, 0]
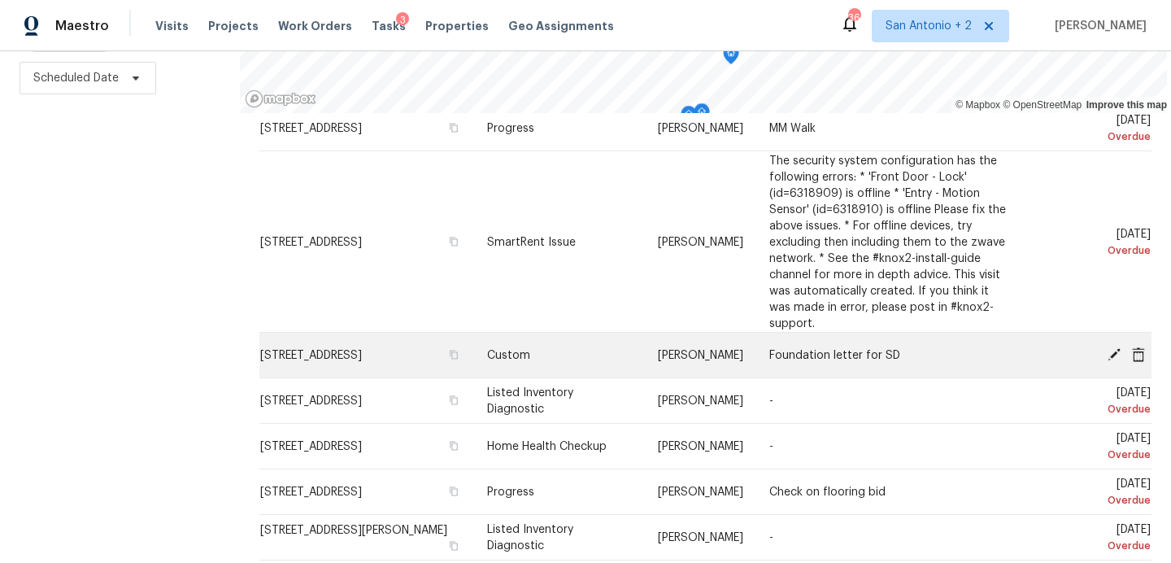
click at [1112, 347] on icon at bounding box center [1114, 353] width 13 height 13
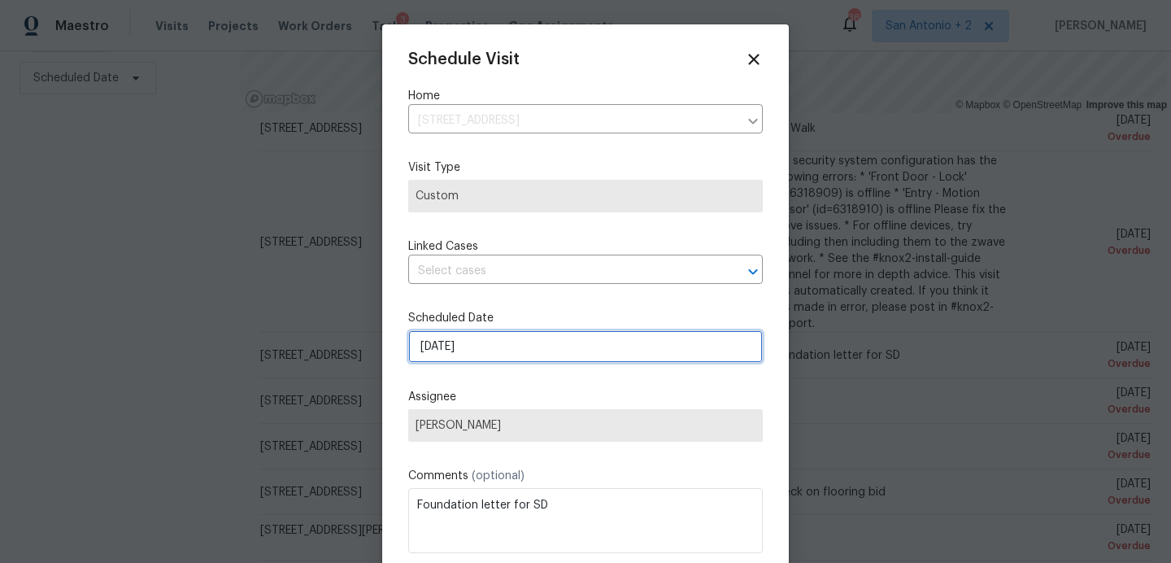
click at [475, 349] on input "[DATE]" at bounding box center [585, 346] width 355 height 33
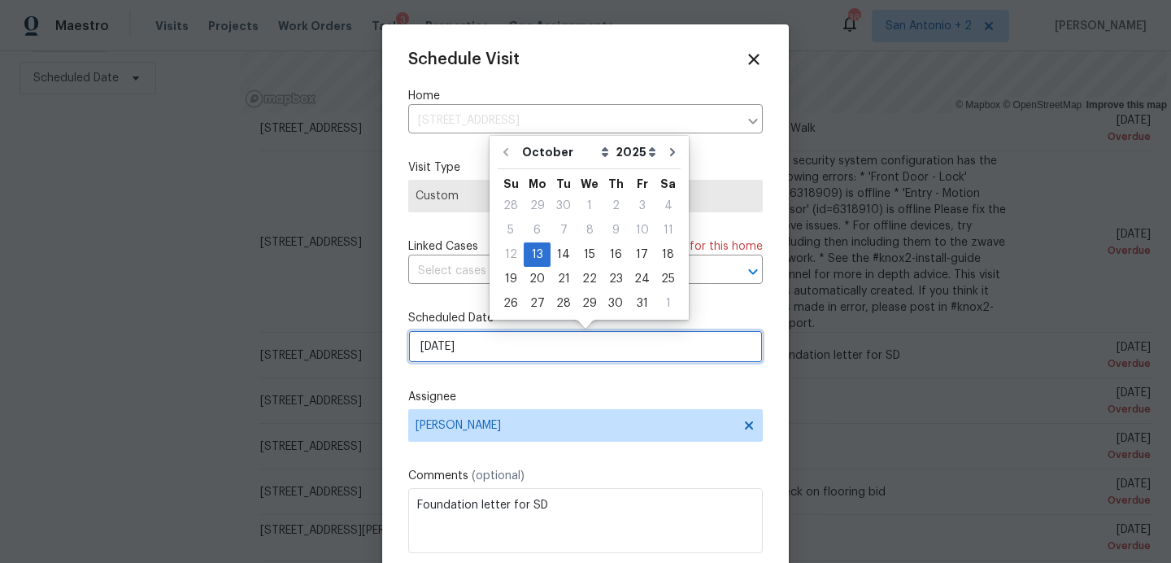
click at [495, 349] on div "Schedule Visit Home [STREET_ADDRESS] ​ Visit Type Custom Linked Cases There are…" at bounding box center [585, 323] width 355 height 546
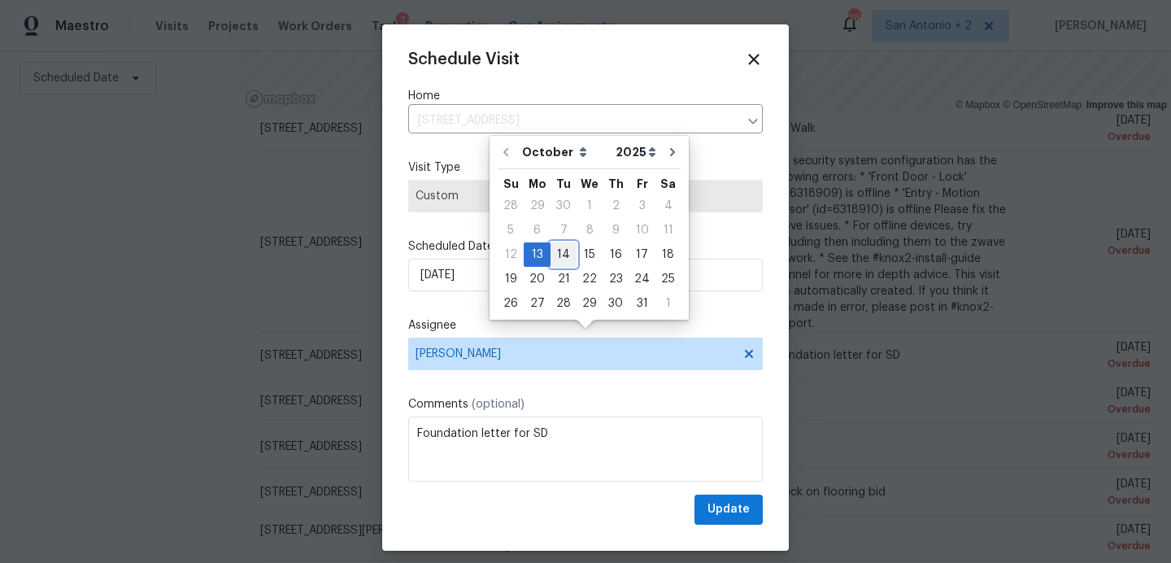
click at [557, 253] on div "14" at bounding box center [564, 254] width 26 height 23
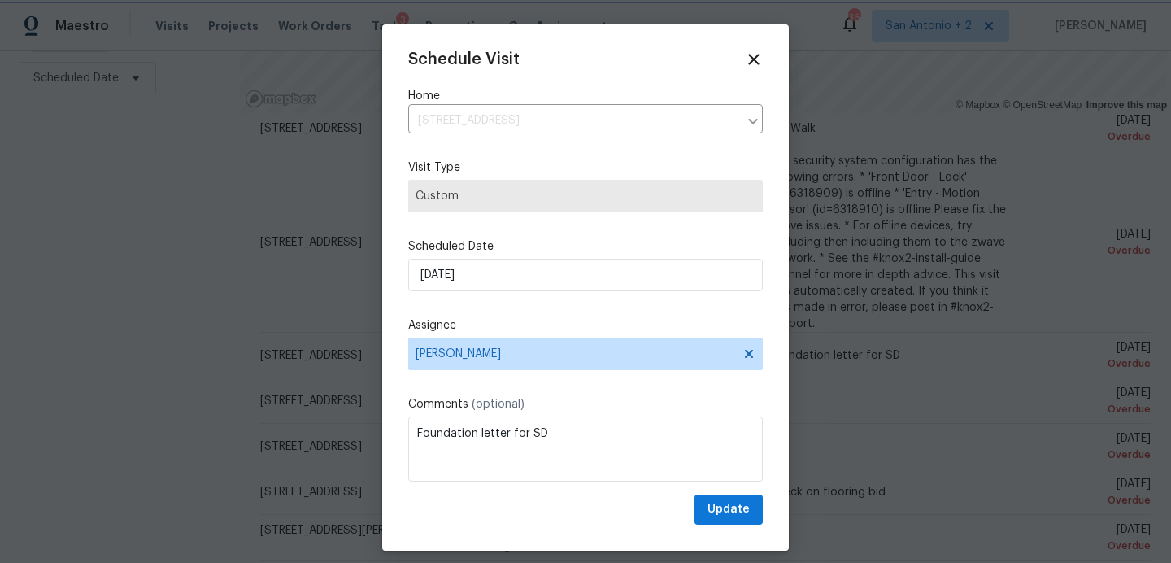
type input "[DATE]"
click at [729, 499] on span "Update" at bounding box center [729, 509] width 42 height 20
click at [720, 515] on div "Update" at bounding box center [585, 510] width 355 height 30
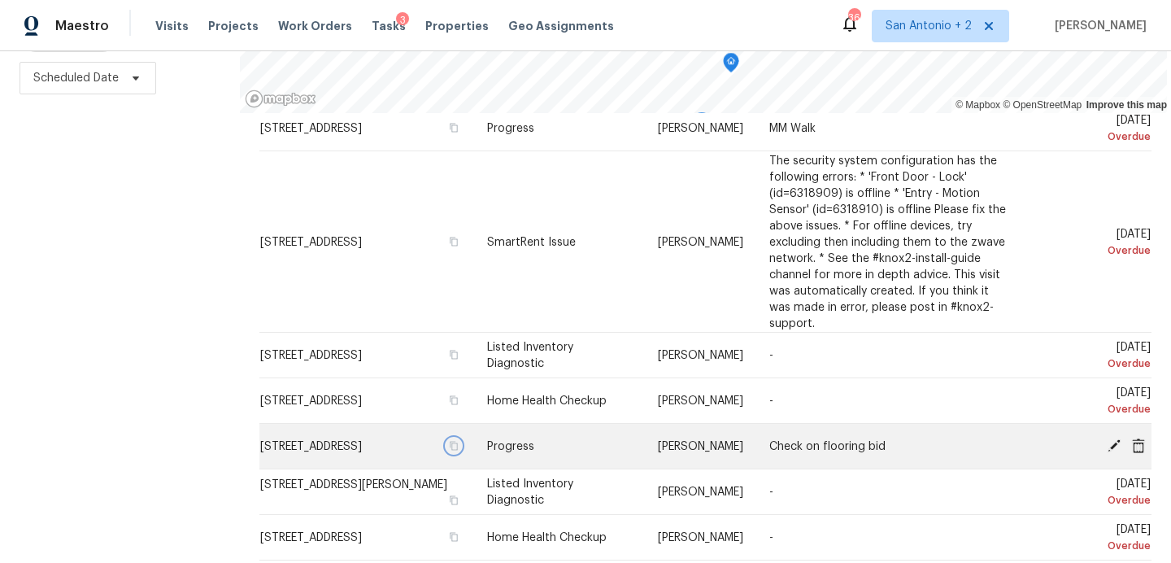
click at [459, 441] on icon "button" at bounding box center [454, 446] width 10 height 10
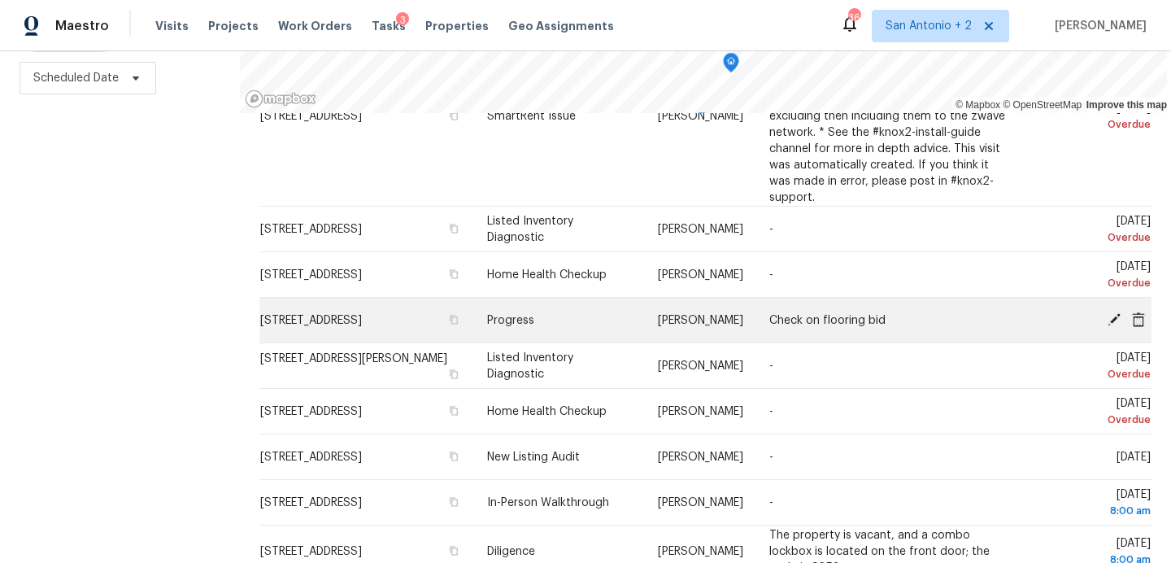
click at [1113, 312] on icon at bounding box center [1114, 319] width 15 height 15
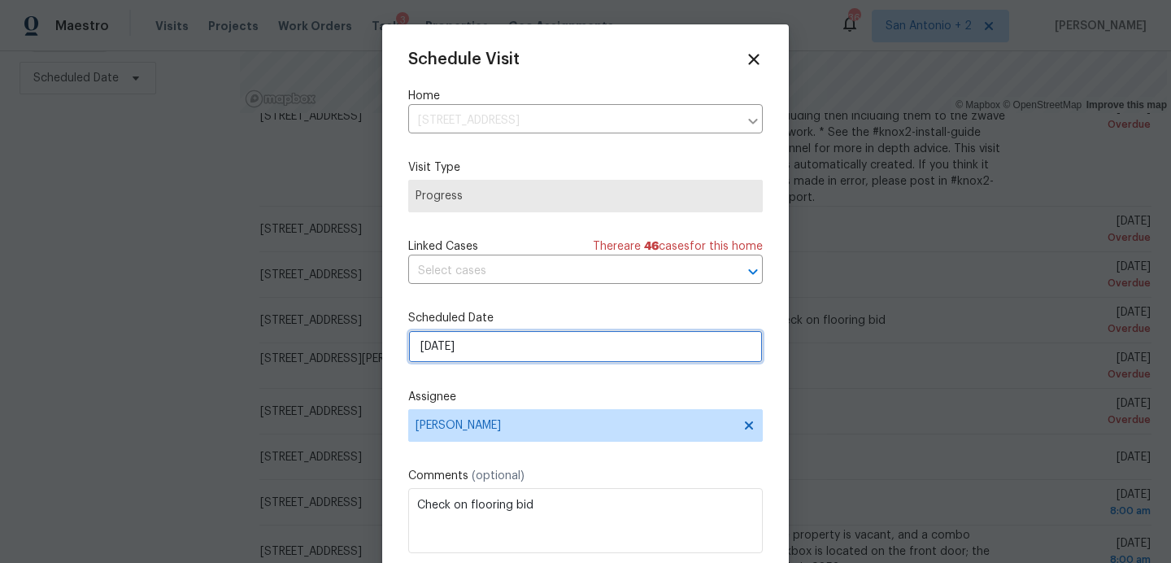
click at [518, 350] on input "[DATE]" at bounding box center [585, 346] width 355 height 33
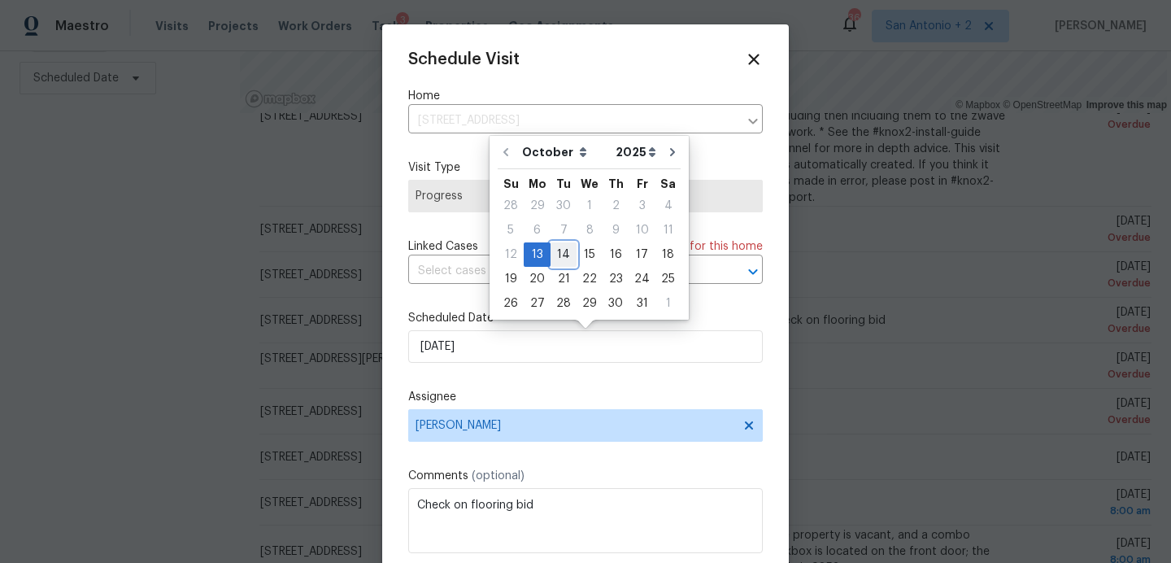
click at [560, 255] on div "14" at bounding box center [564, 254] width 26 height 23
type input "[DATE]"
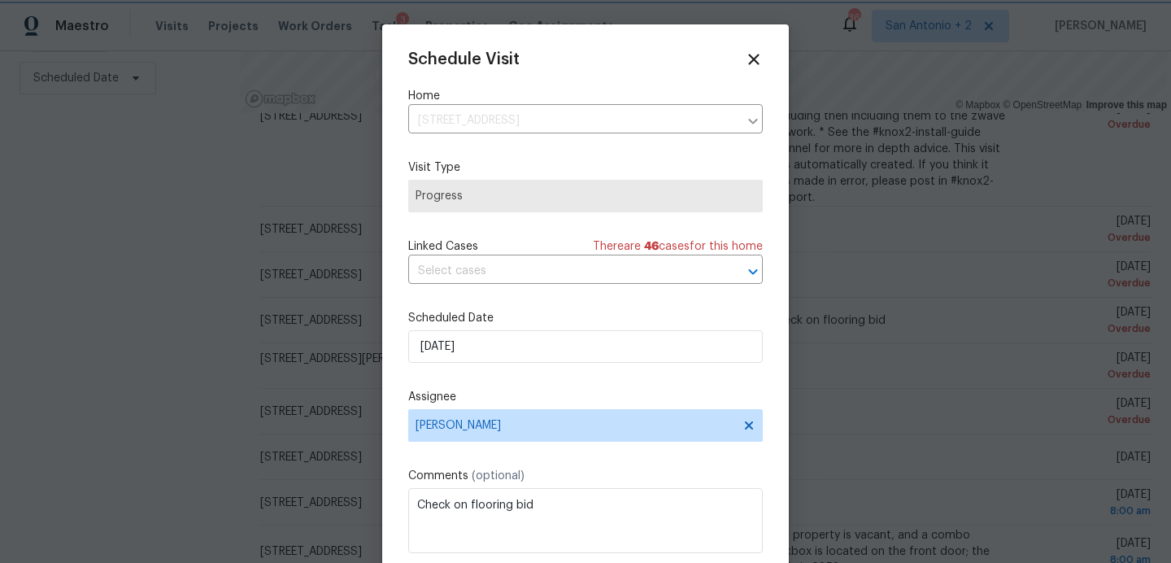
scroll to position [29, 0]
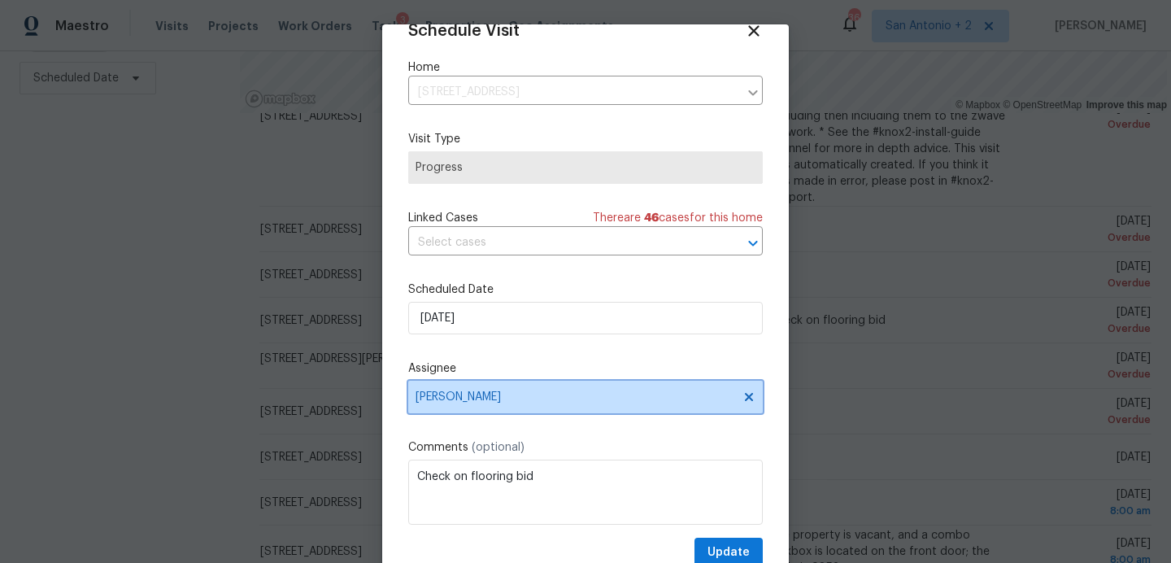
click at [488, 401] on span "[PERSON_NAME]" at bounding box center [575, 396] width 319 height 13
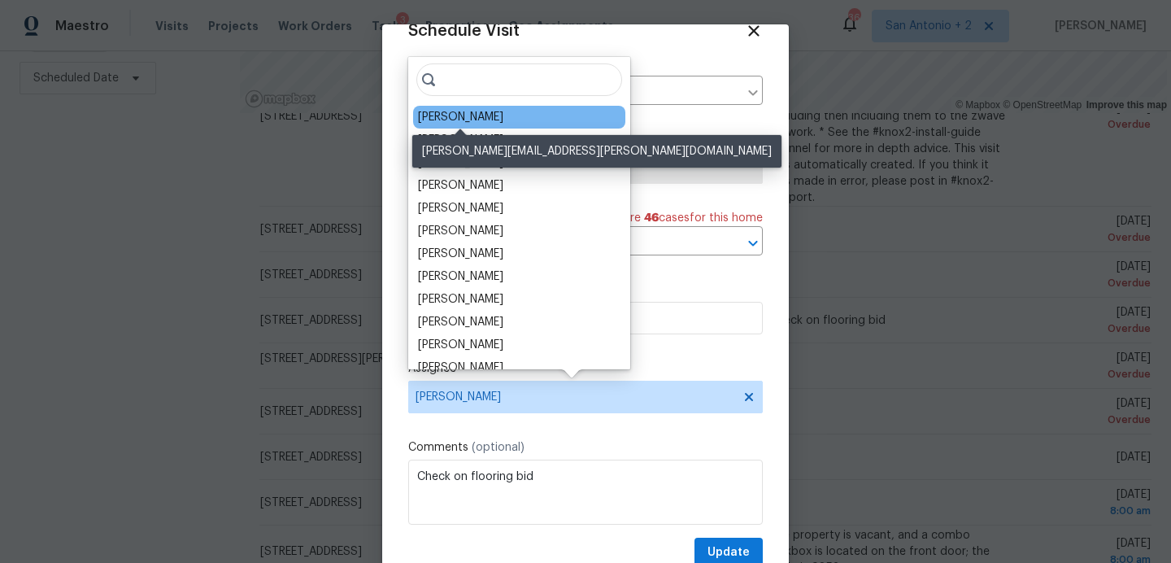
click at [481, 115] on div "[PERSON_NAME]" at bounding box center [460, 117] width 85 height 16
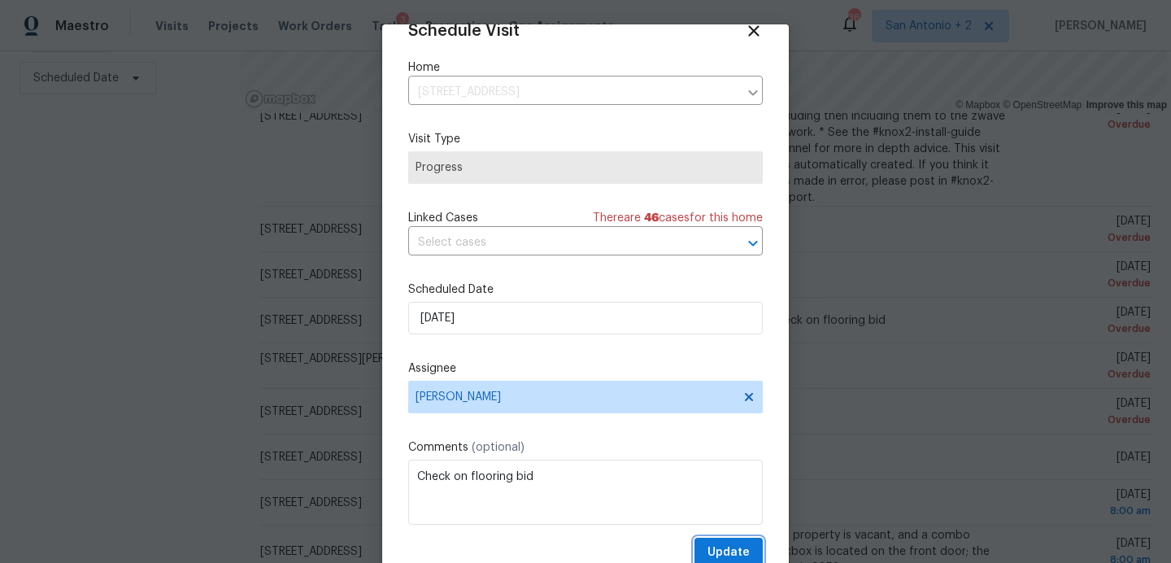
click at [706, 545] on button "Update" at bounding box center [729, 553] width 68 height 30
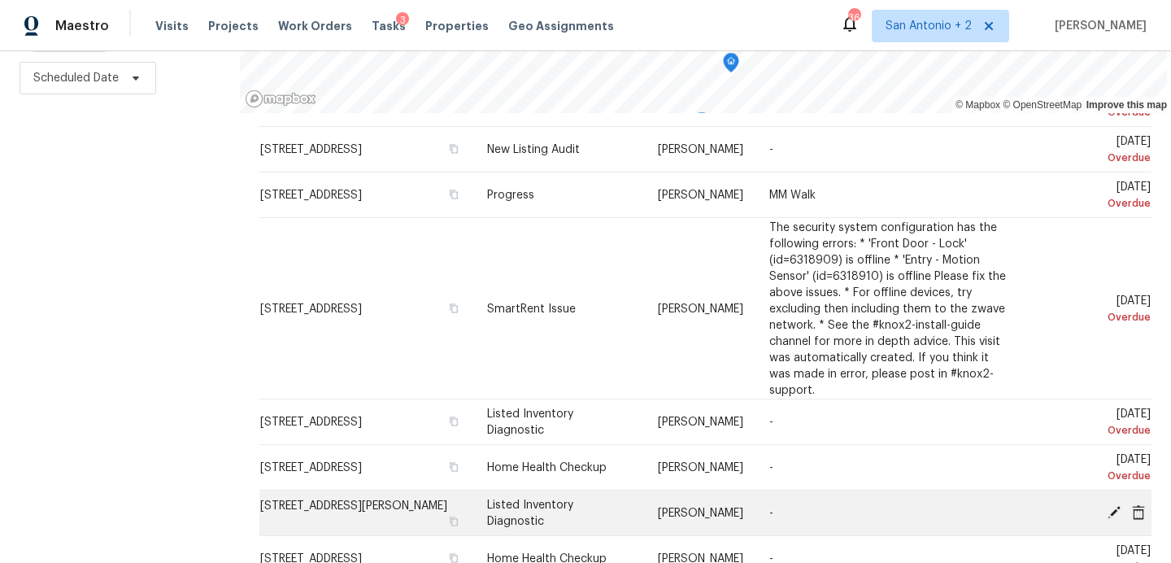
scroll to position [180, 0]
